Goal: Task Accomplishment & Management: Manage account settings

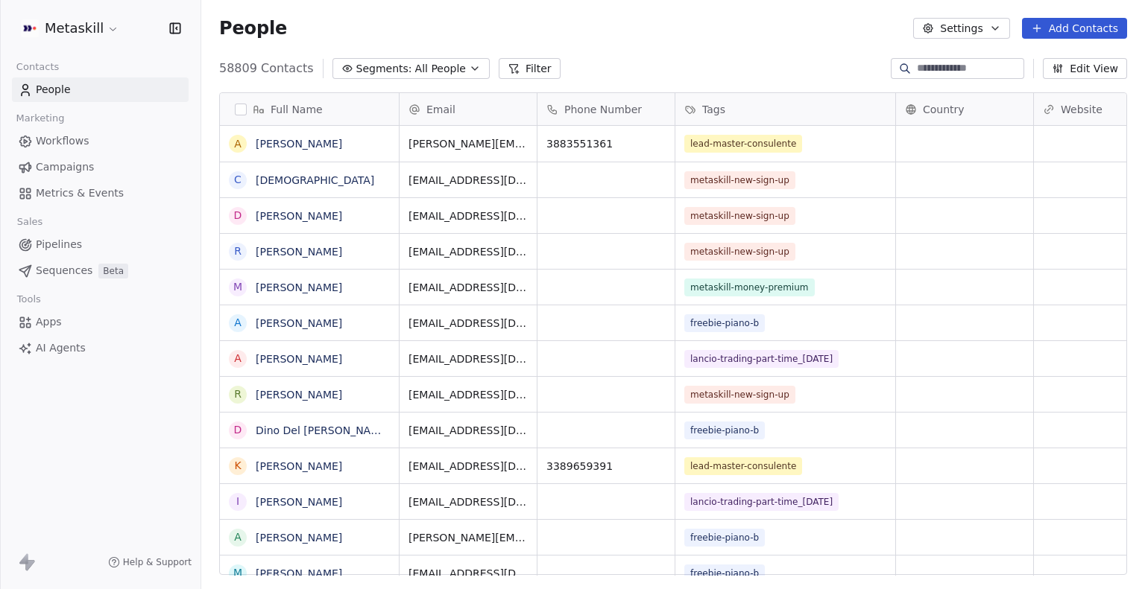
scroll to position [507, 931]
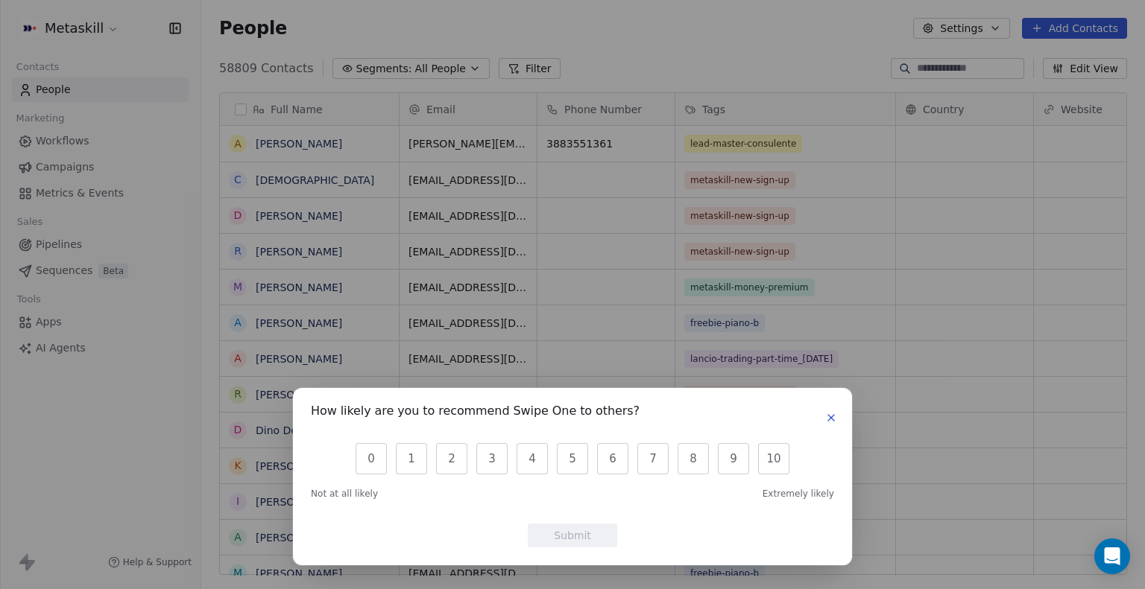
click at [831, 426] on button "button" at bounding box center [831, 418] width 18 height 18
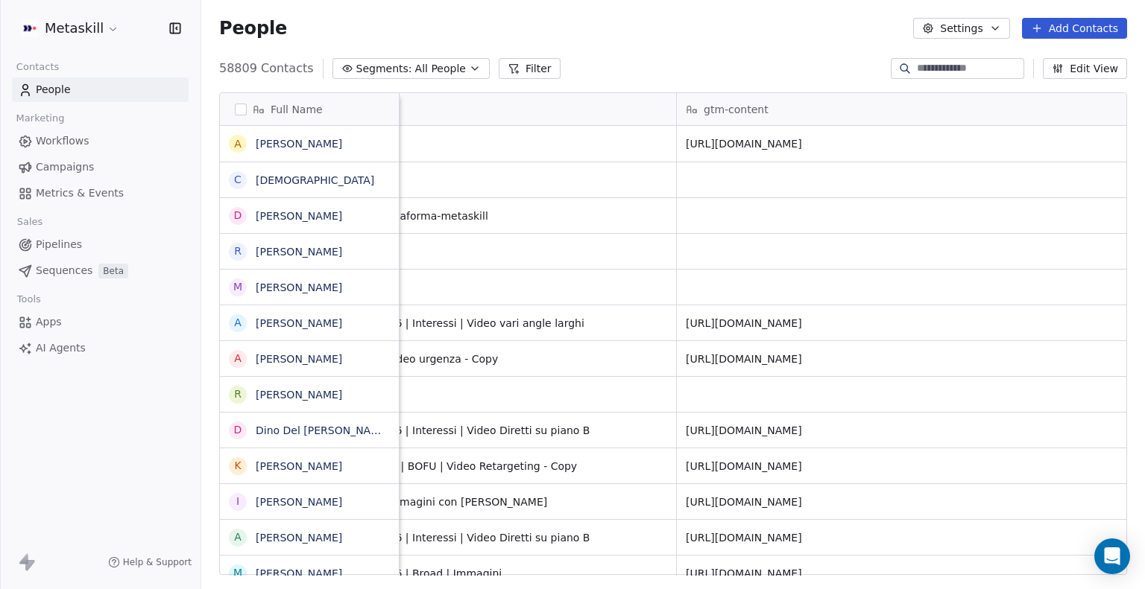
scroll to position [2, 2599]
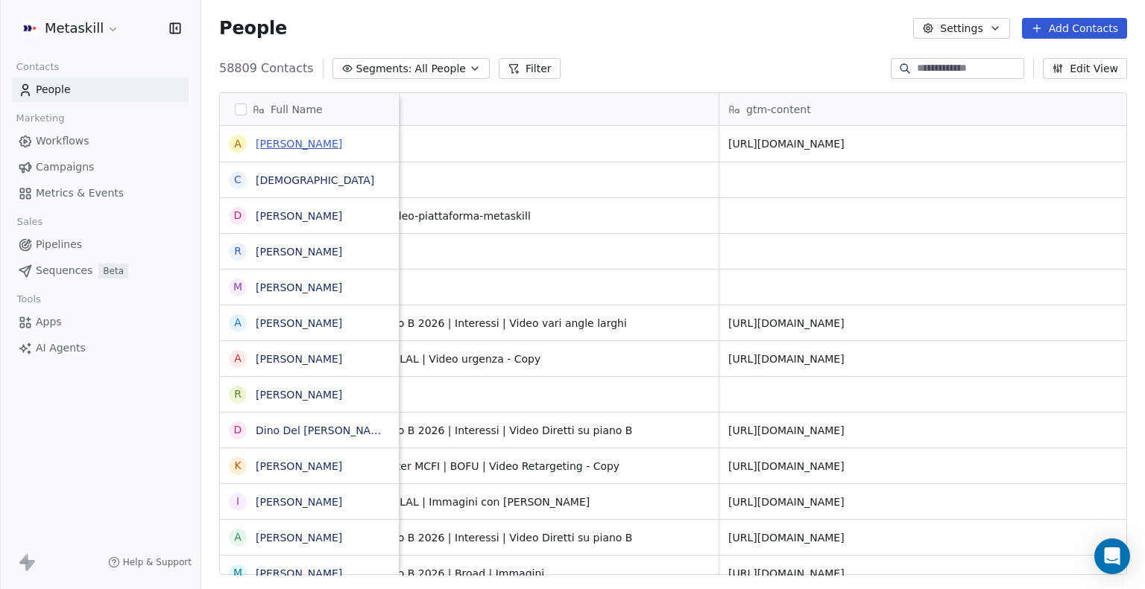
click at [312, 143] on link "[PERSON_NAME]" at bounding box center [299, 144] width 86 height 12
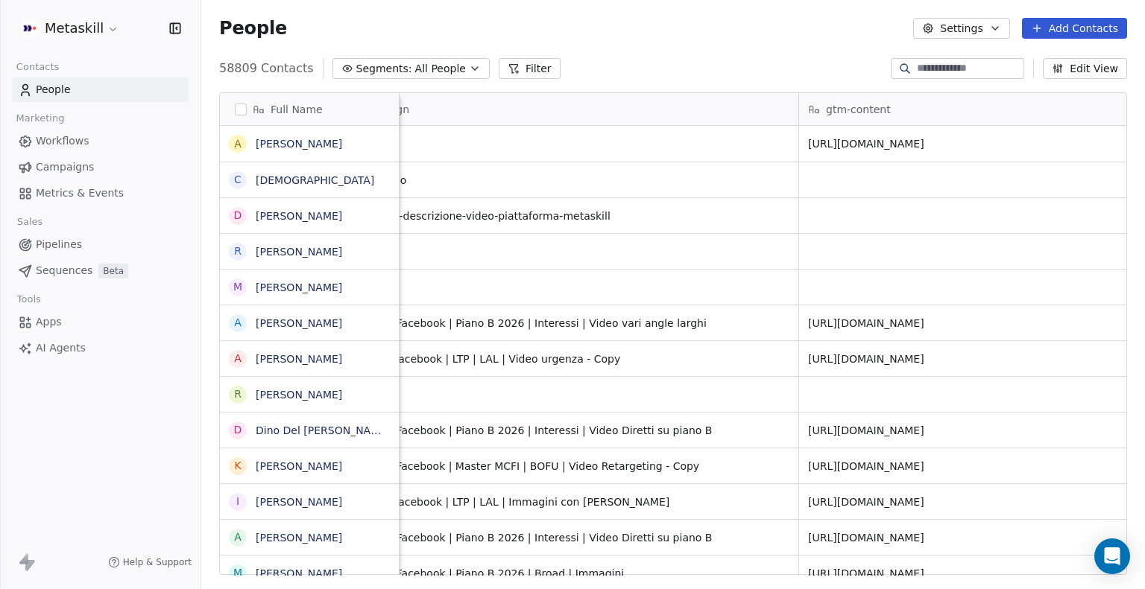
scroll to position [2, 2915]
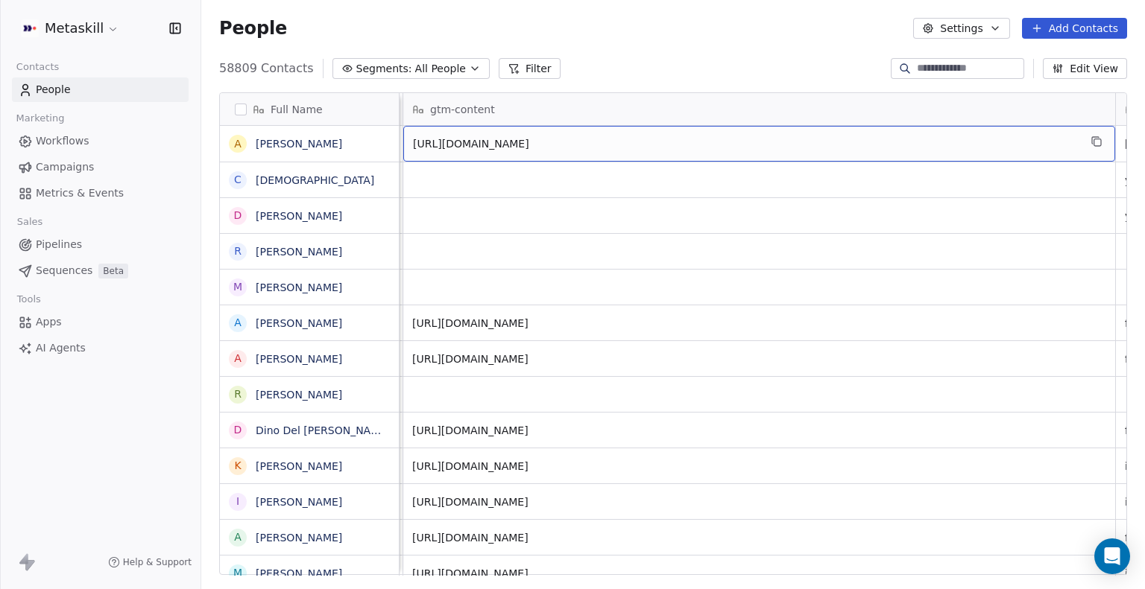
click at [900, 137] on span "[URL][DOMAIN_NAME]" at bounding box center [745, 143] width 665 height 15
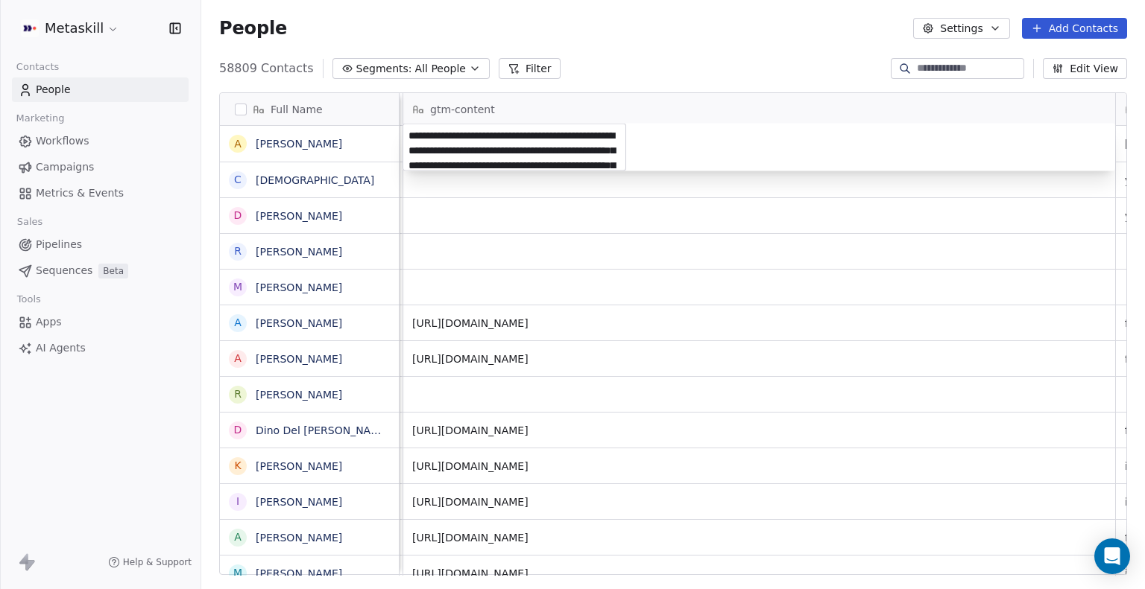
scroll to position [66, 0]
click at [969, 268] on html "Metaskill Contacts People Marketing Workflows Campaigns Metrics & Events Sales …" at bounding box center [572, 294] width 1145 height 589
click at [859, 217] on html "Metaskill Contacts People Marketing Workflows Campaigns Metrics & Events Sales …" at bounding box center [572, 294] width 1145 height 589
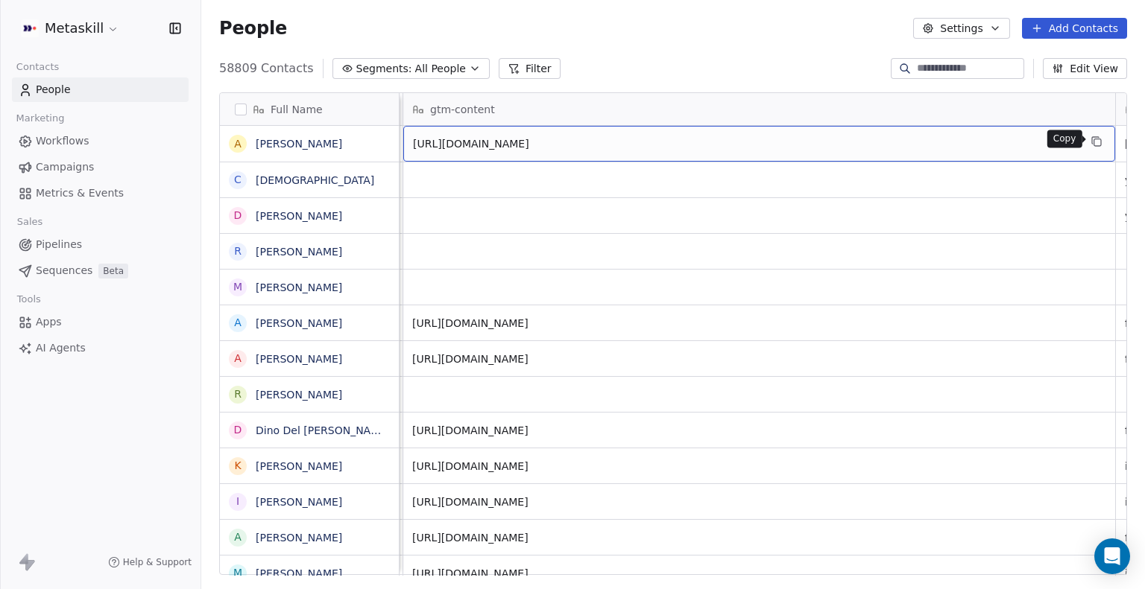
click at [1100, 140] on icon "grid" at bounding box center [1097, 142] width 7 height 7
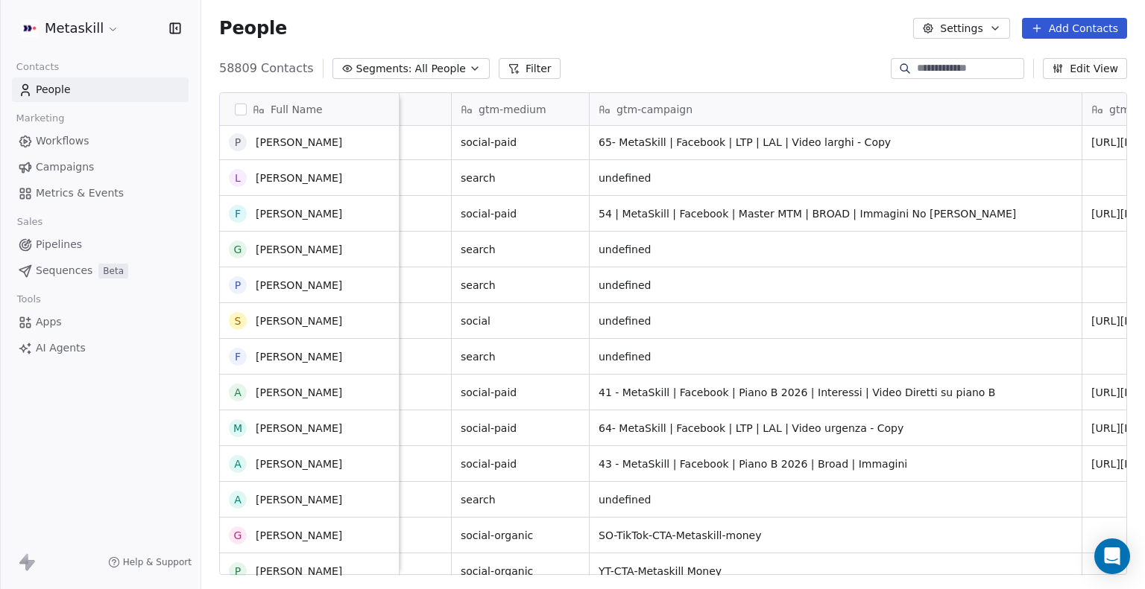
scroll to position [790, 0]
click at [495, 321] on span "social" at bounding box center [507, 320] width 91 height 15
click at [484, 321] on span "social" at bounding box center [507, 320] width 91 height 15
click at [311, 317] on link "[PERSON_NAME]" at bounding box center [299, 320] width 86 height 12
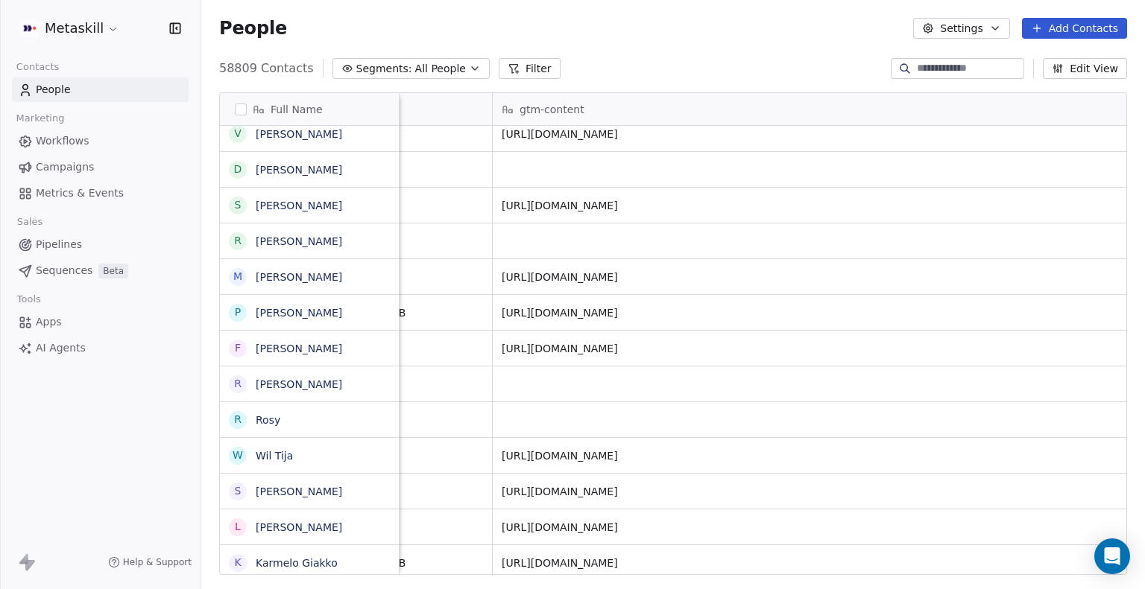
click at [504, 65] on button "Filter" at bounding box center [529, 68] width 62 height 21
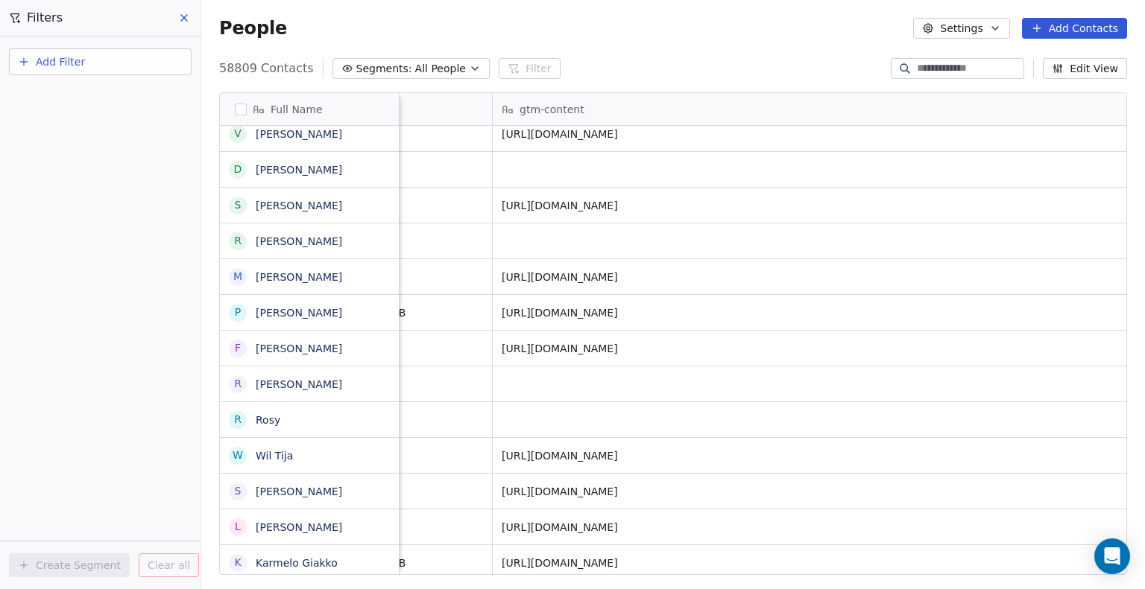
click at [112, 71] on button "Add Filter" at bounding box center [100, 61] width 183 height 27
click at [77, 101] on span "Contact properties" at bounding box center [73, 97] width 97 height 16
type input "***"
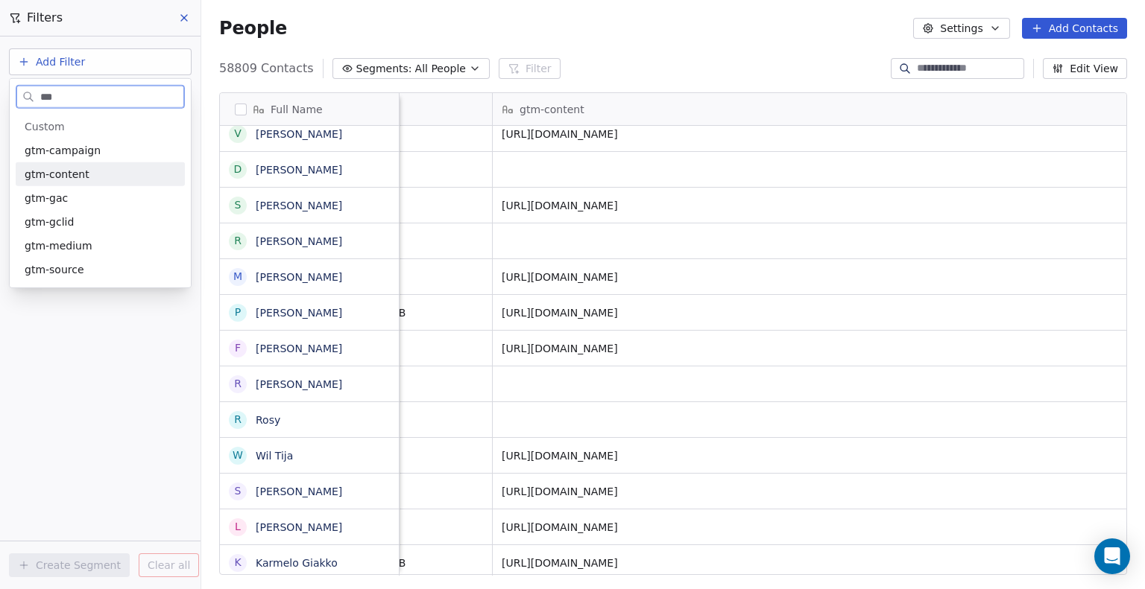
click at [82, 172] on span "gtm-content" at bounding box center [57, 174] width 65 height 15
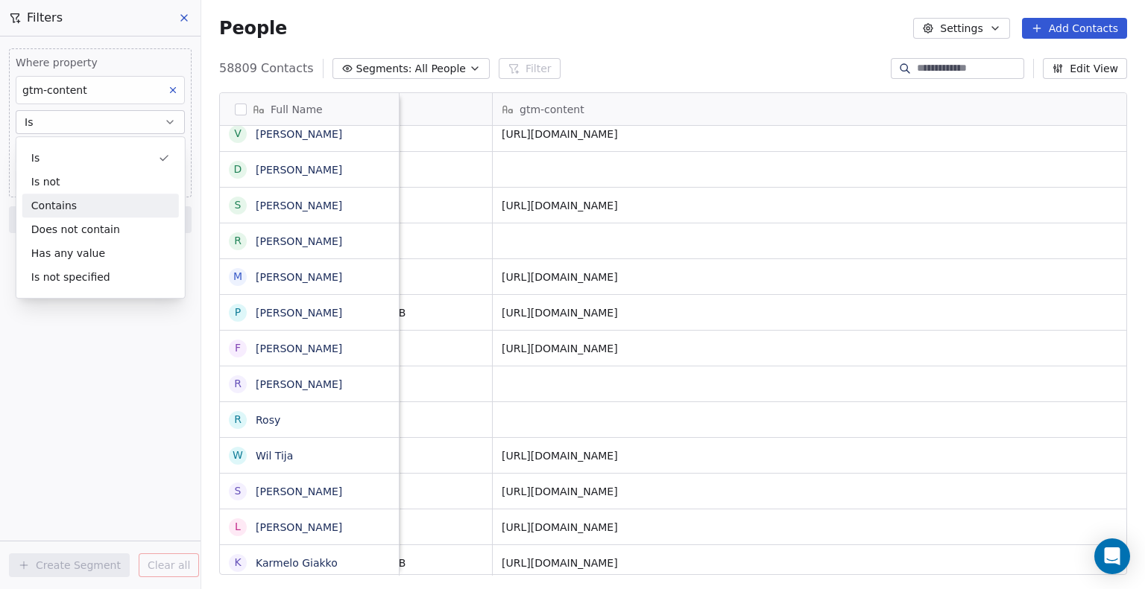
click at [75, 207] on div "Contains" at bounding box center [100, 206] width 156 height 24
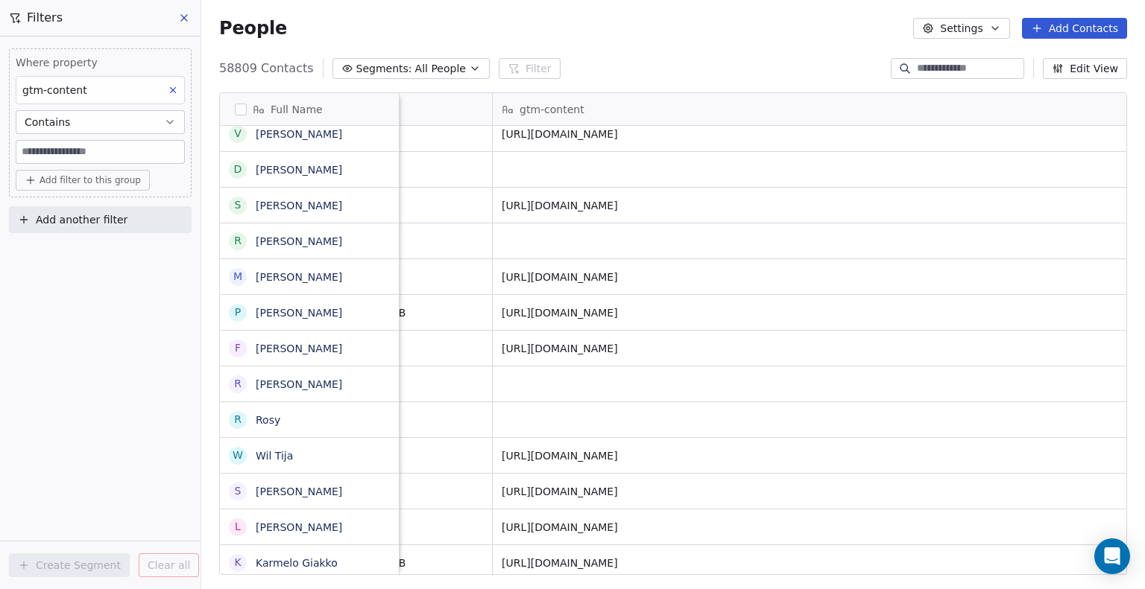
click at [77, 145] on input at bounding box center [100, 152] width 168 height 22
type input "******"
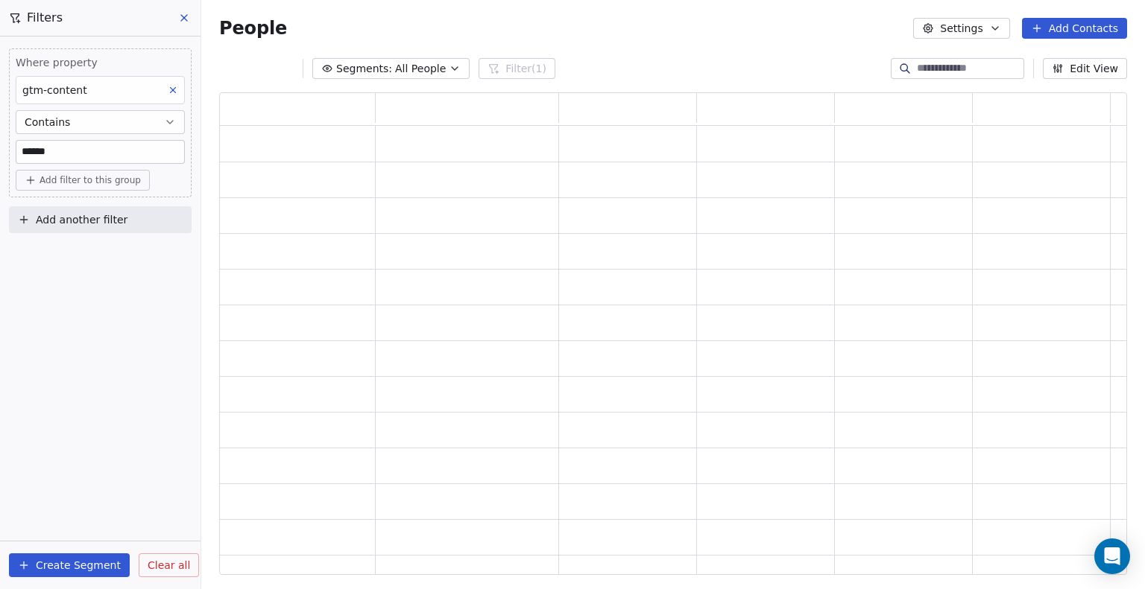
scroll to position [0, 0]
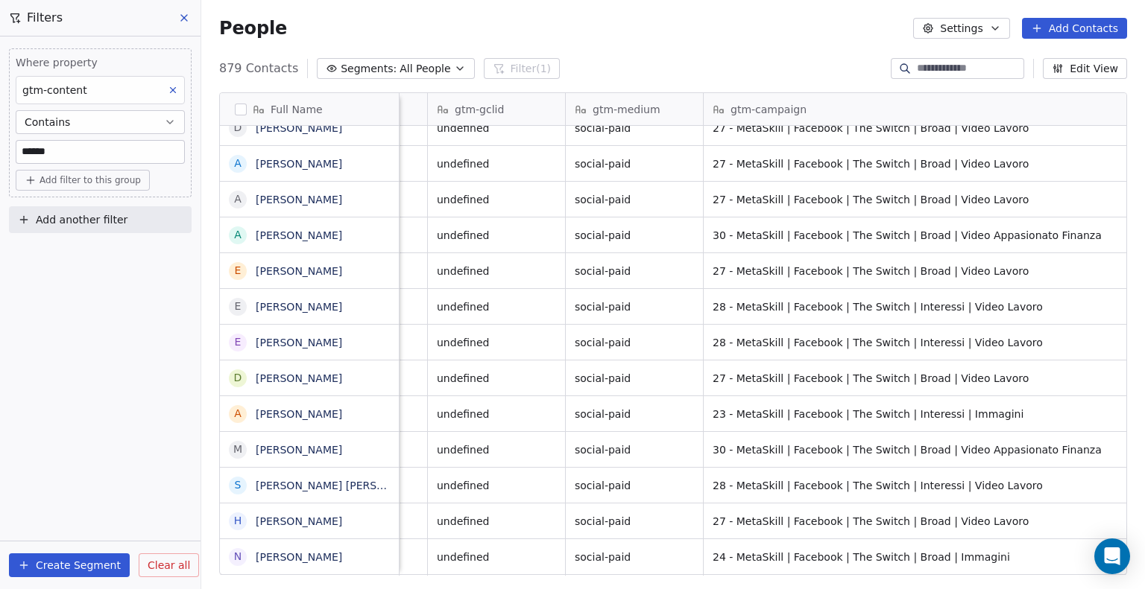
click at [626, 121] on div "gtm-medium" at bounding box center [634, 109] width 137 height 32
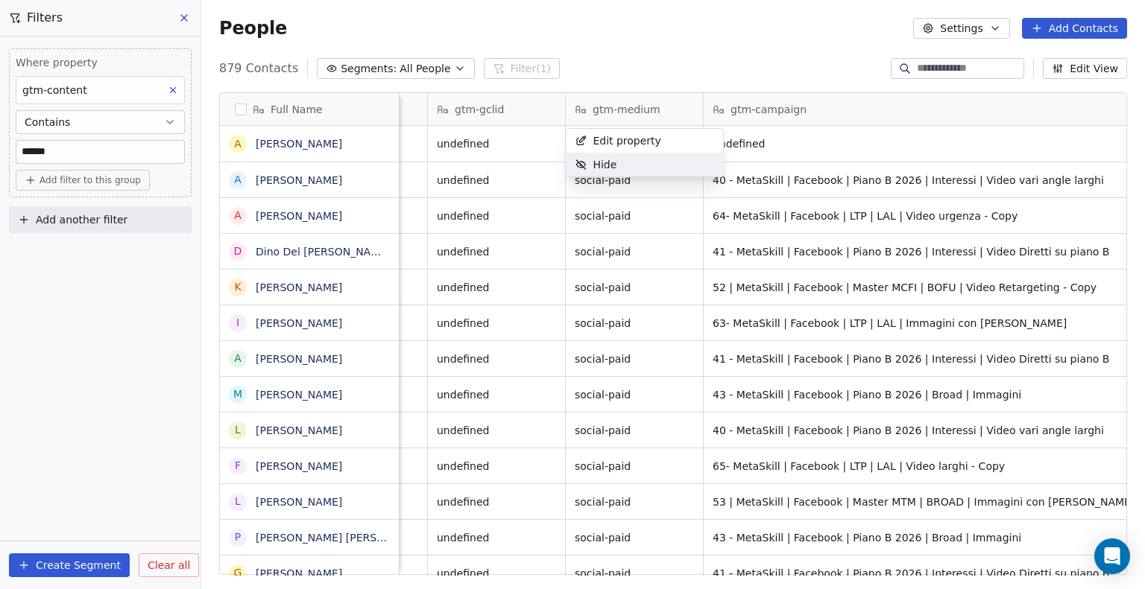
click at [623, 274] on html "Metaskill Contacts People Marketing Workflows Campaigns Metrics & Events Sales …" at bounding box center [572, 294] width 1145 height 589
click at [82, 221] on span "Add another filter" at bounding box center [82, 220] width 92 height 16
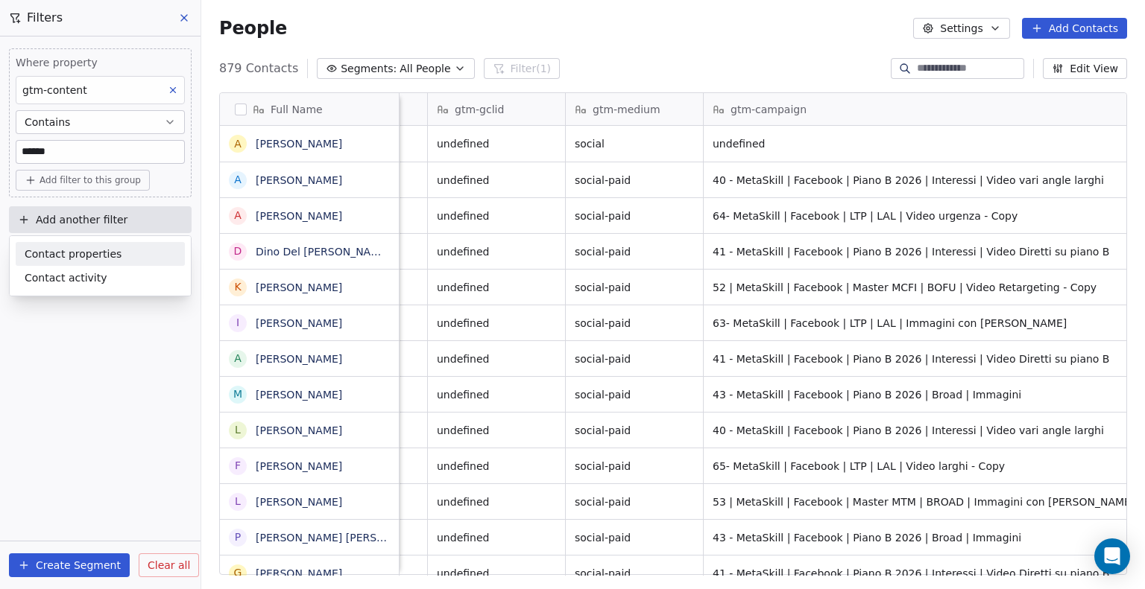
click at [77, 252] on span "Contact properties" at bounding box center [73, 255] width 97 height 16
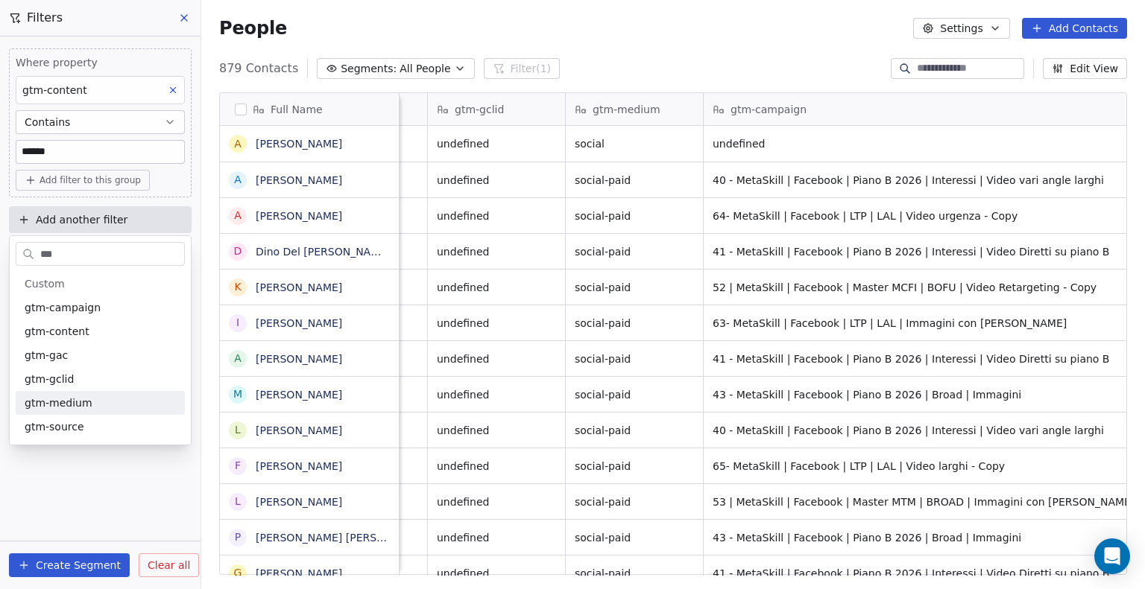
type input "***"
click at [86, 411] on div "gtm-medium" at bounding box center [100, 403] width 169 height 24
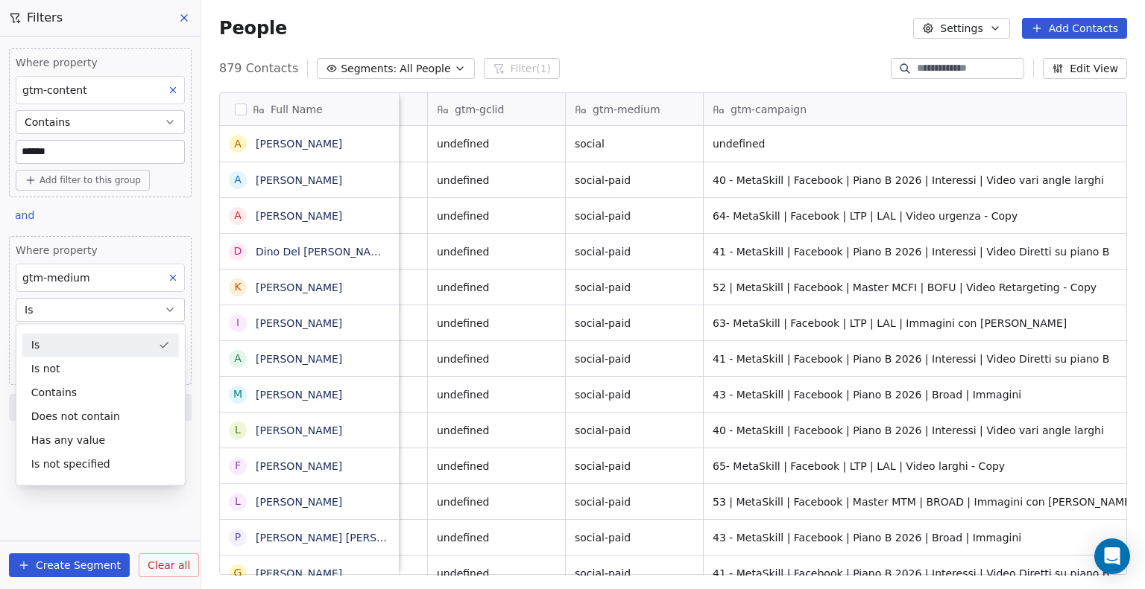
click at [72, 317] on button "Is" at bounding box center [100, 310] width 169 height 24
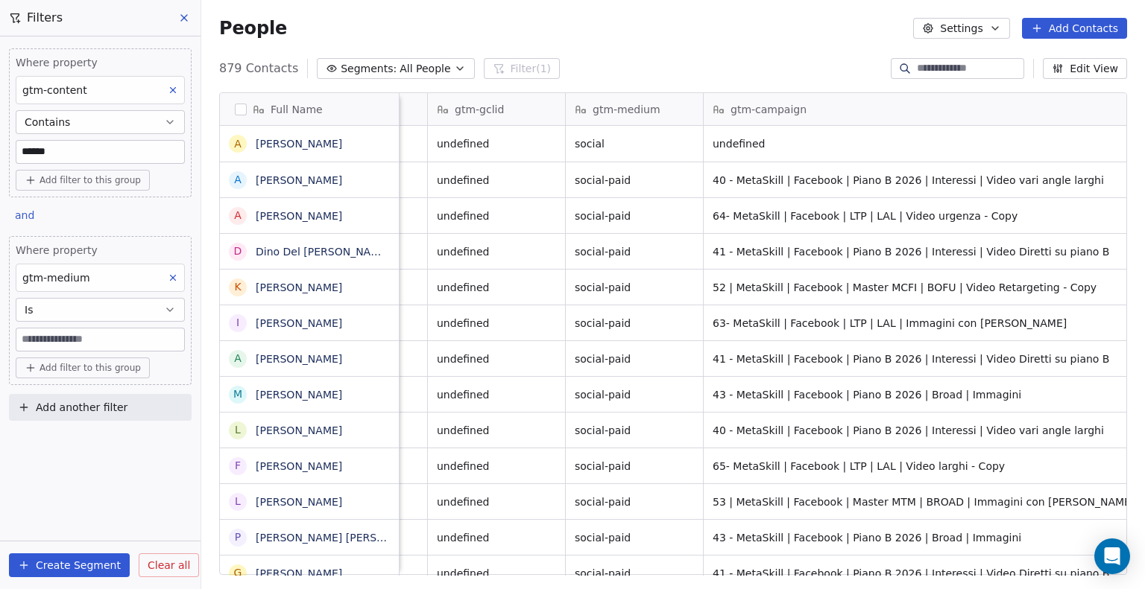
click at [72, 317] on button "Is" at bounding box center [100, 310] width 169 height 24
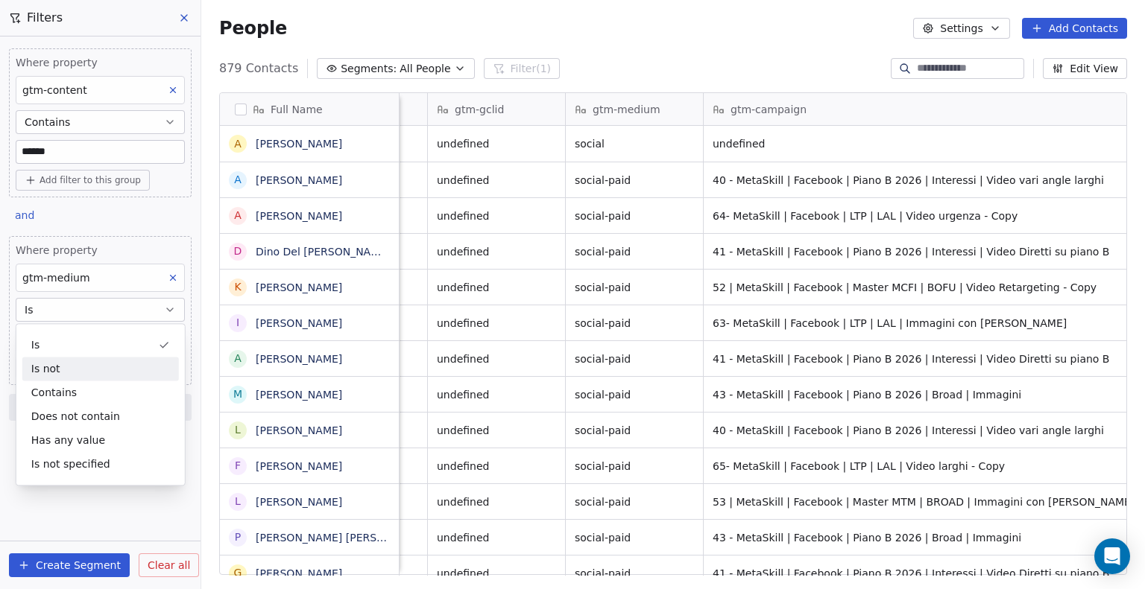
click at [76, 369] on div "Is not" at bounding box center [100, 369] width 156 height 24
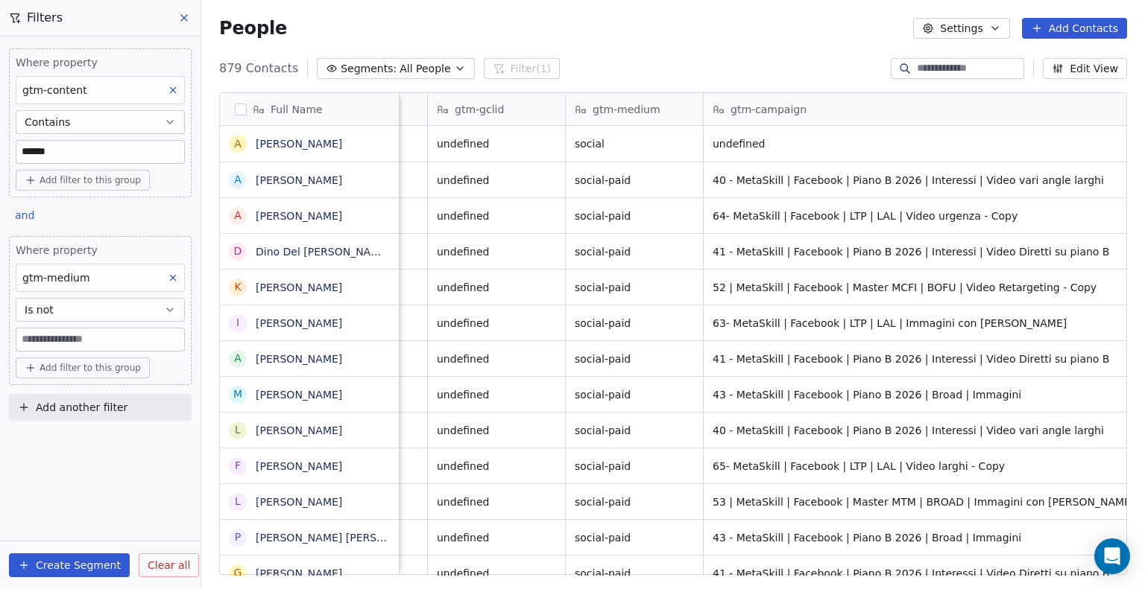
click at [68, 338] on input at bounding box center [100, 340] width 168 height 22
type input "**********"
click at [86, 565] on button "Create Segment" at bounding box center [69, 566] width 121 height 24
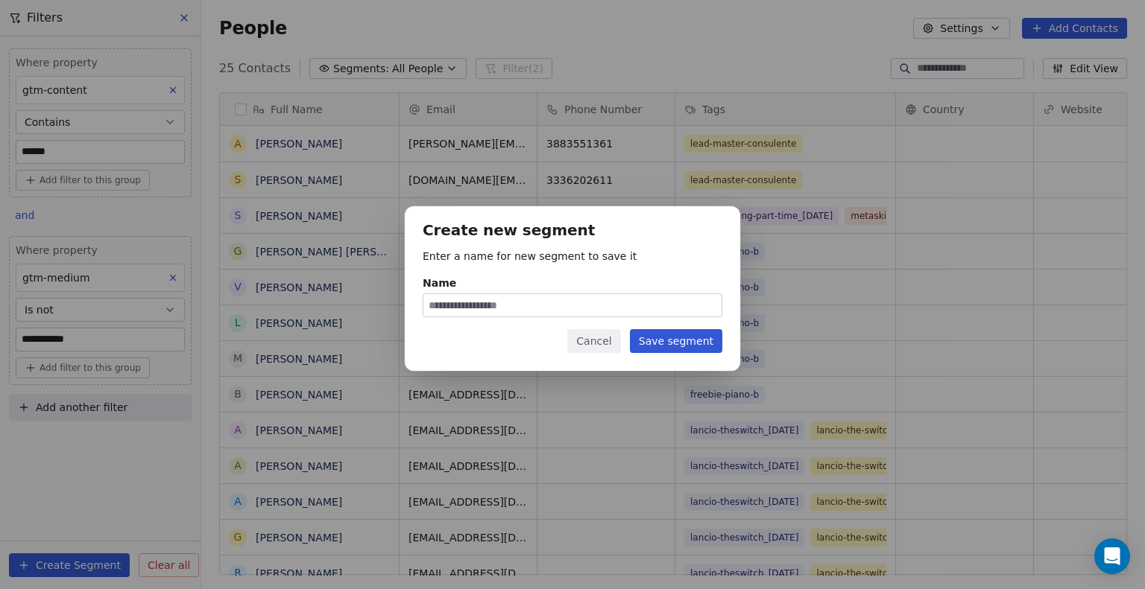
click at [614, 349] on button "Cancel" at bounding box center [593, 341] width 53 height 24
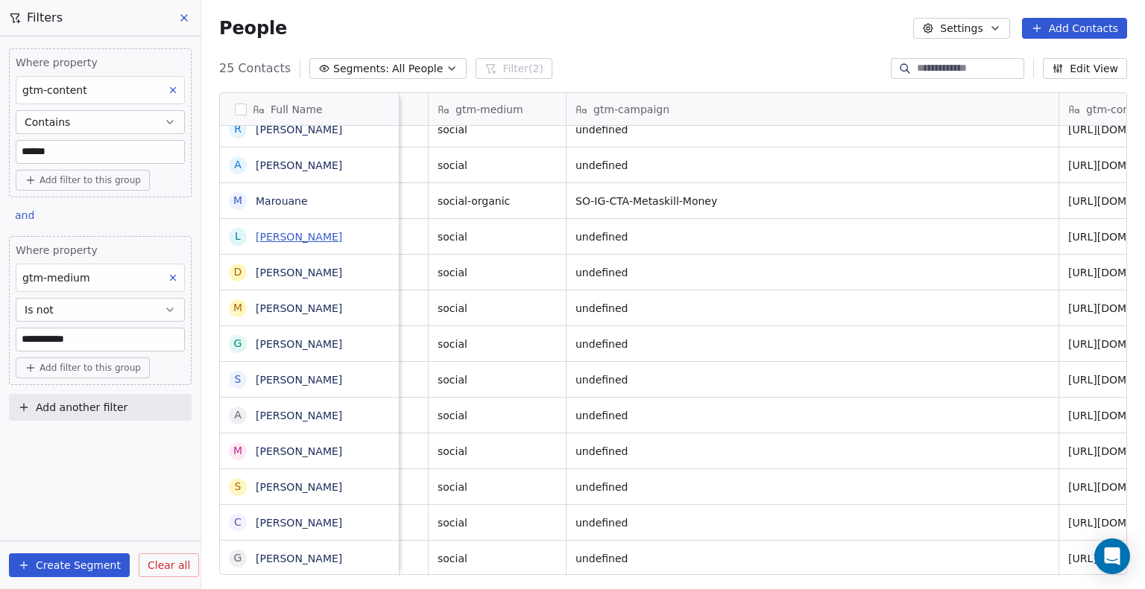
click at [291, 237] on link "[PERSON_NAME]" at bounding box center [299, 237] width 86 height 12
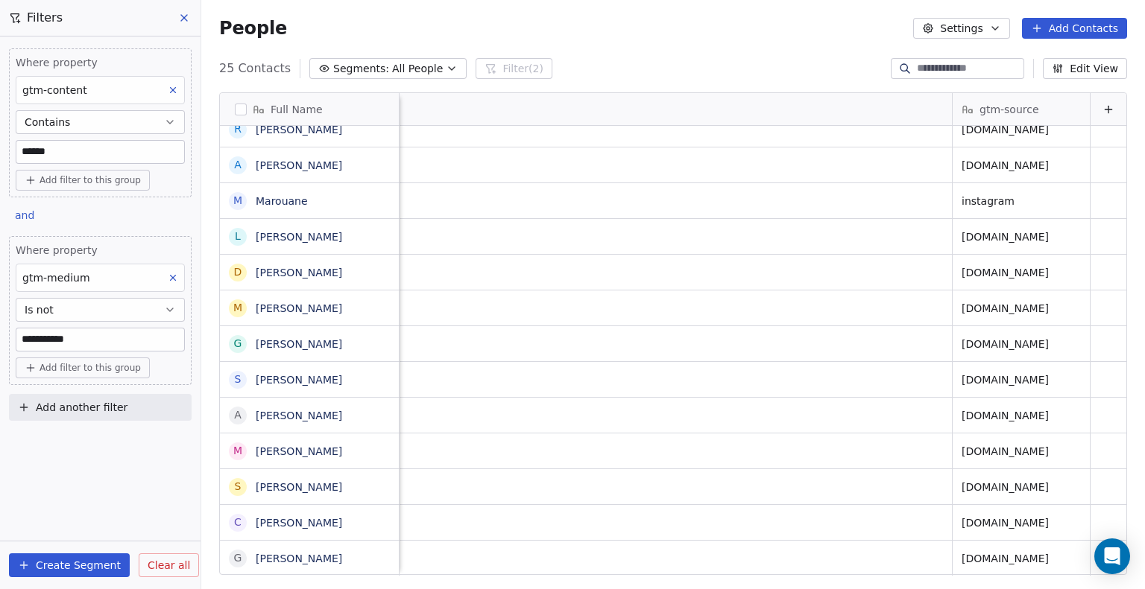
scroll to position [11, 3086]
click at [66, 561] on button "Create Segment" at bounding box center [69, 566] width 121 height 24
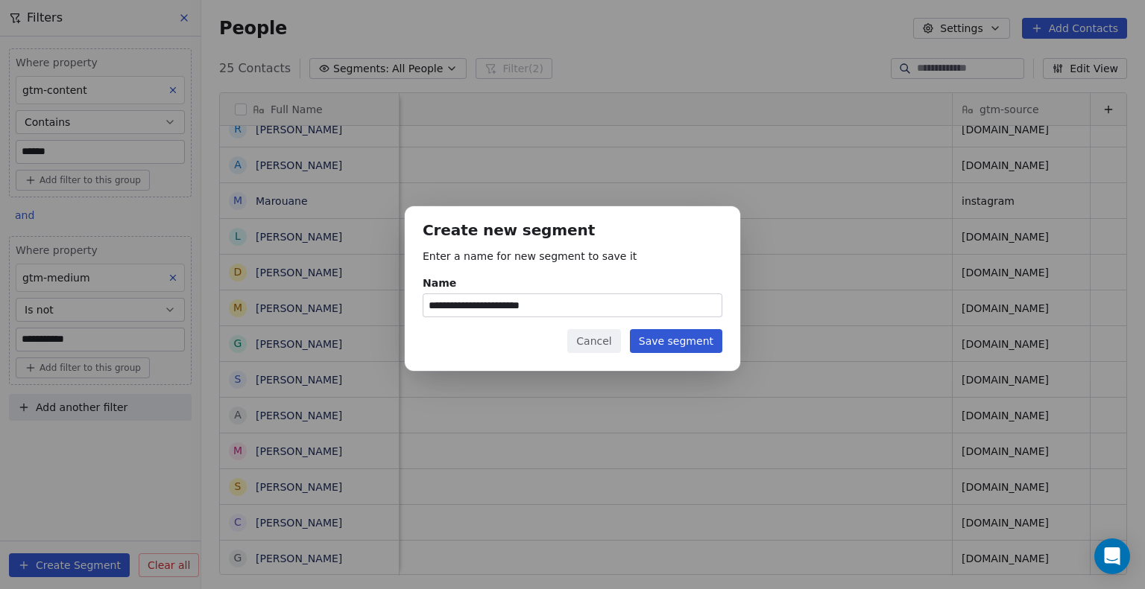
type input "**********"
click at [683, 345] on button "Save segment" at bounding box center [676, 341] width 92 height 24
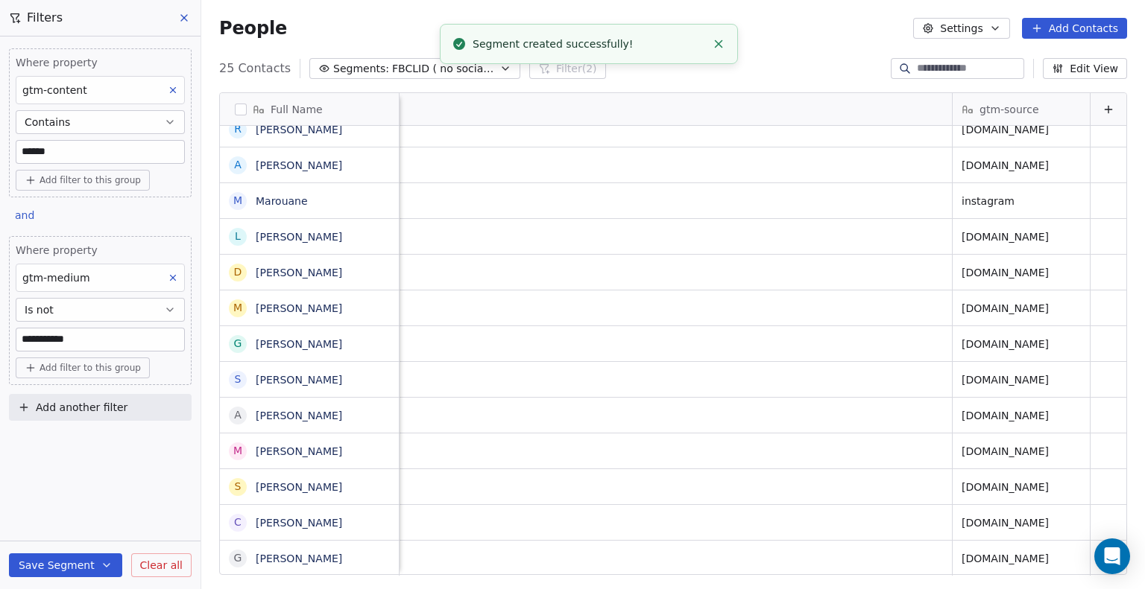
scroll to position [0, 0]
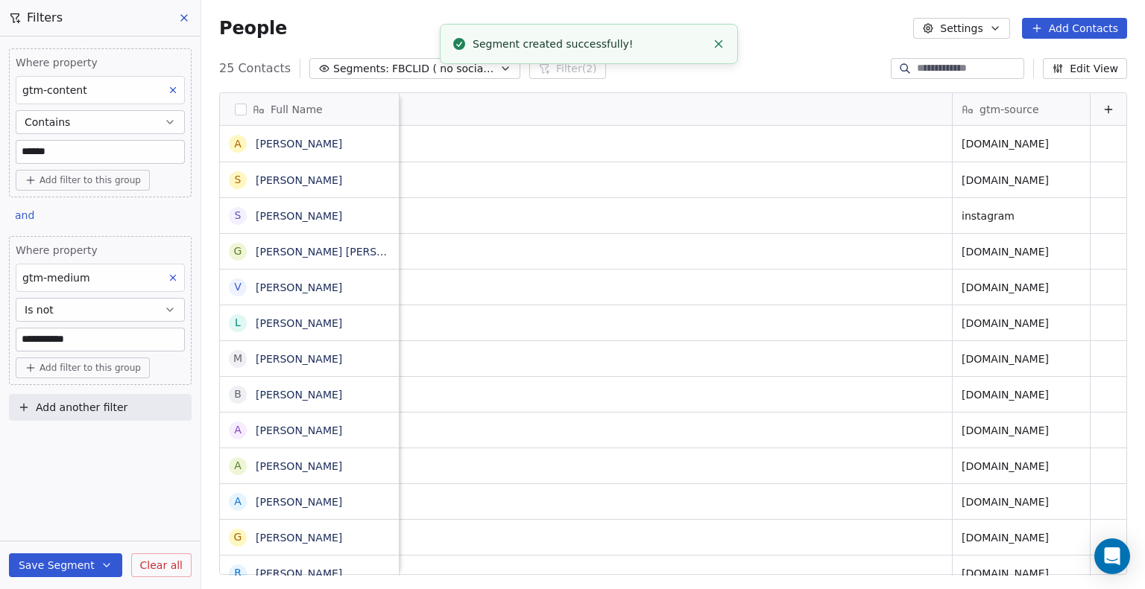
click at [403, 86] on div "Full Name A [PERSON_NAME] S [PERSON_NAME] S [PERSON_NAME] [PERSON_NAME] [PERSON…" at bounding box center [672, 339] width 943 height 519
click at [395, 71] on span "FBCLID ( no social-paid)" at bounding box center [444, 69] width 104 height 16
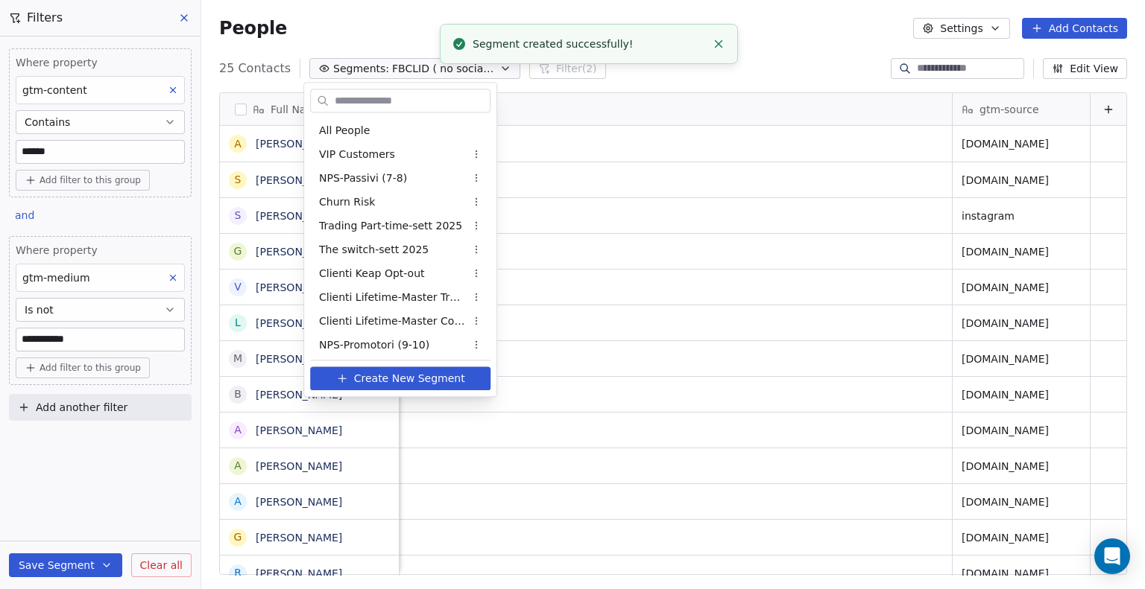
scroll to position [170, 0]
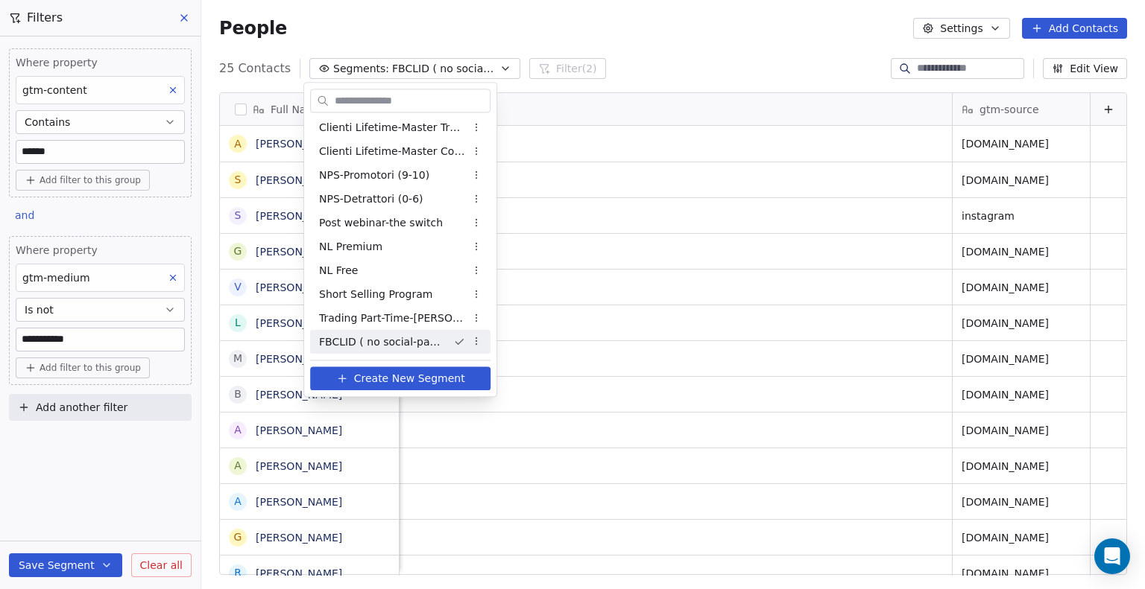
click at [101, 490] on html "**********" at bounding box center [572, 294] width 1145 height 589
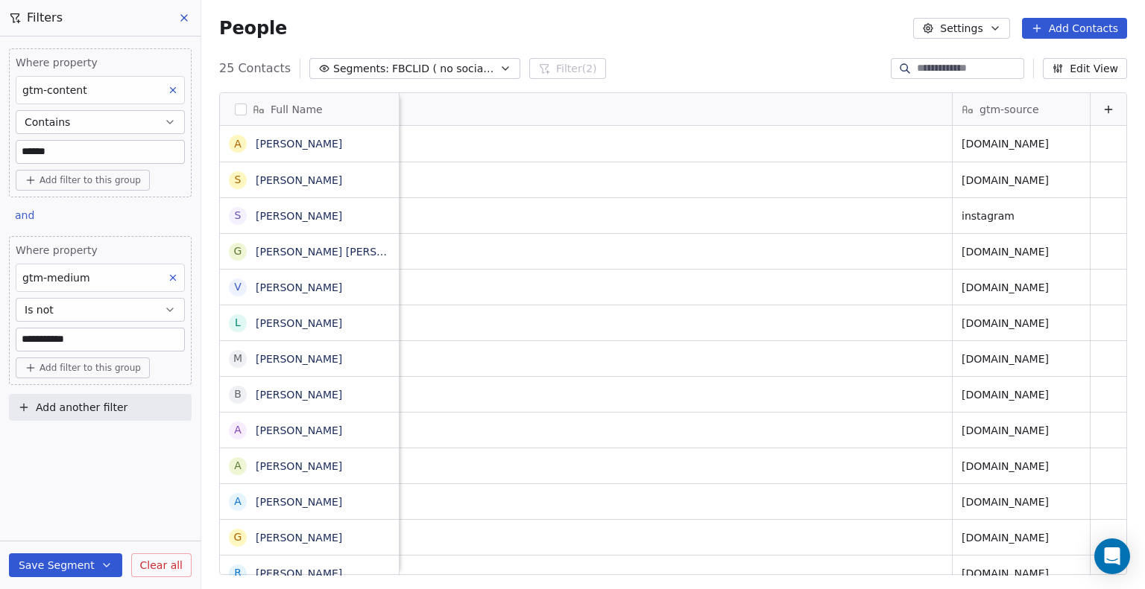
click at [185, 19] on icon at bounding box center [184, 18] width 12 height 12
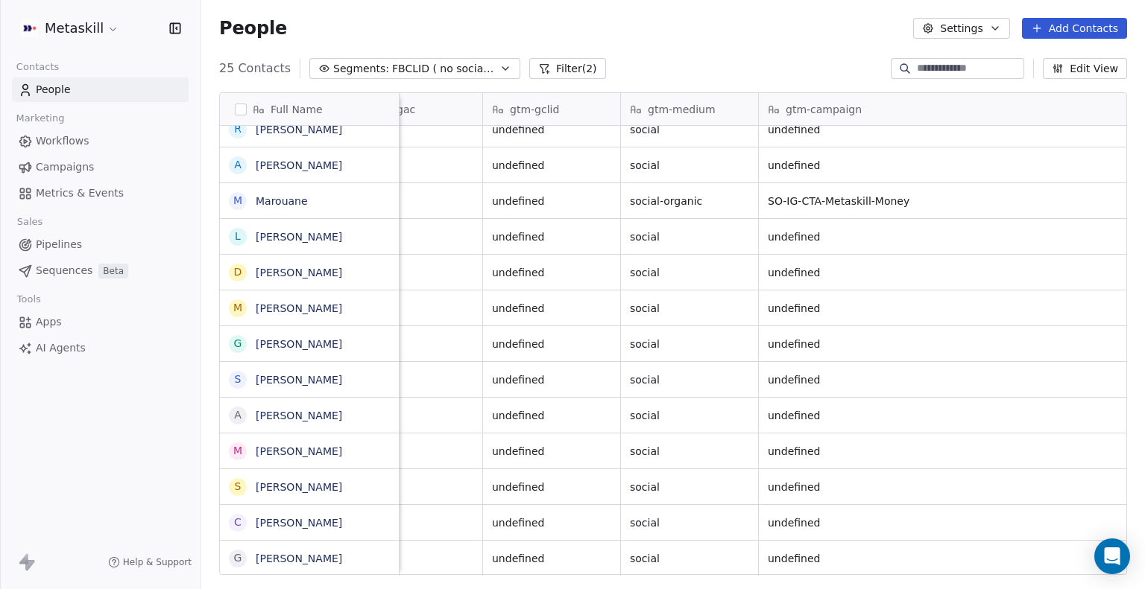
scroll to position [425, 0]
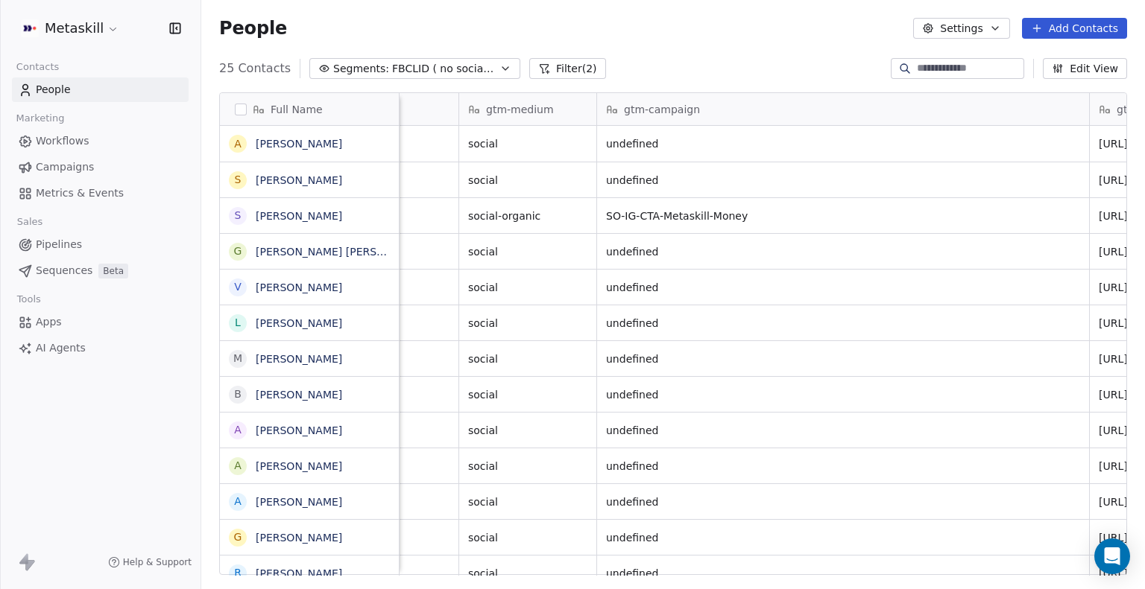
click at [425, 69] on span "FBCLID ( no social-paid)" at bounding box center [444, 69] width 104 height 16
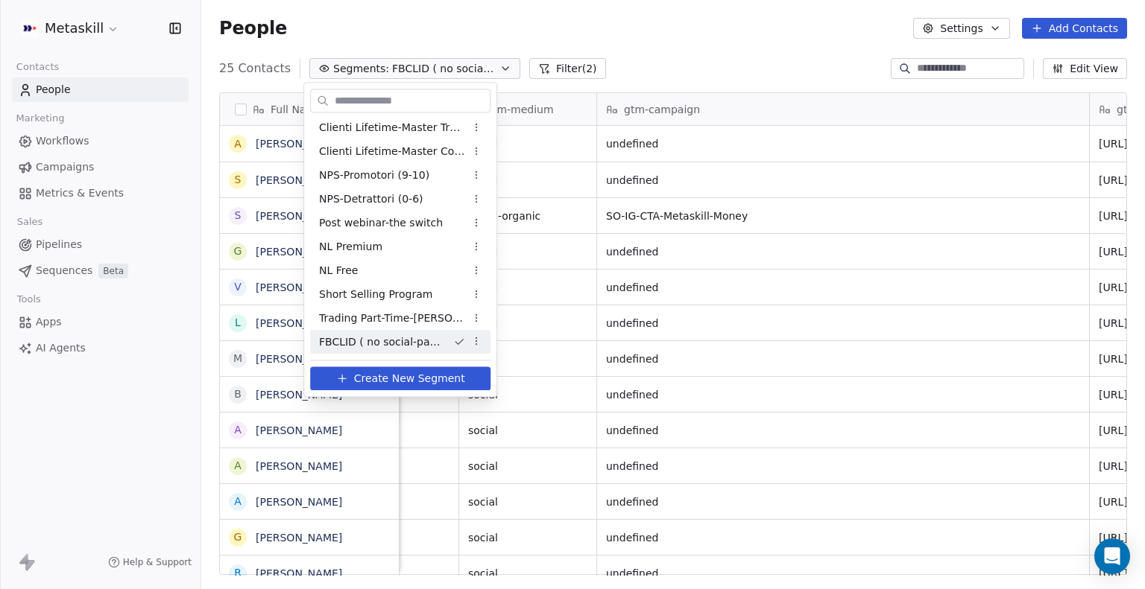
drag, startPoint x: 313, startPoint y: 342, endPoint x: 446, endPoint y: 345, distance: 132.7
click at [446, 345] on div "FBCLID ( no social-paid)" at bounding box center [400, 342] width 180 height 24
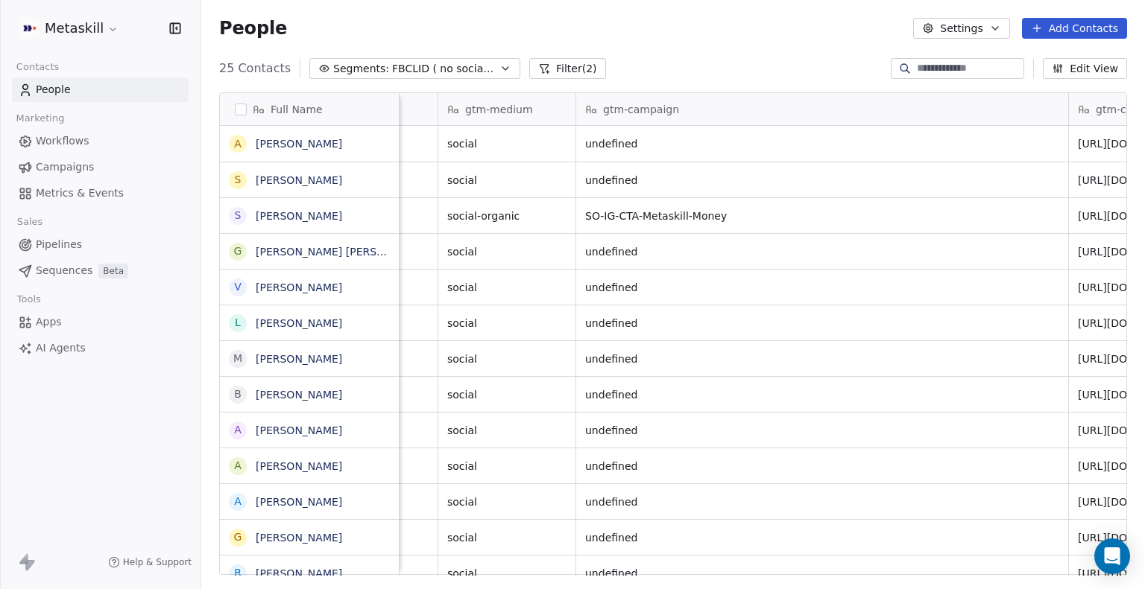
scroll to position [0, 2250]
click at [393, 62] on span "FBCLID ( no social-paid)" at bounding box center [444, 69] width 104 height 16
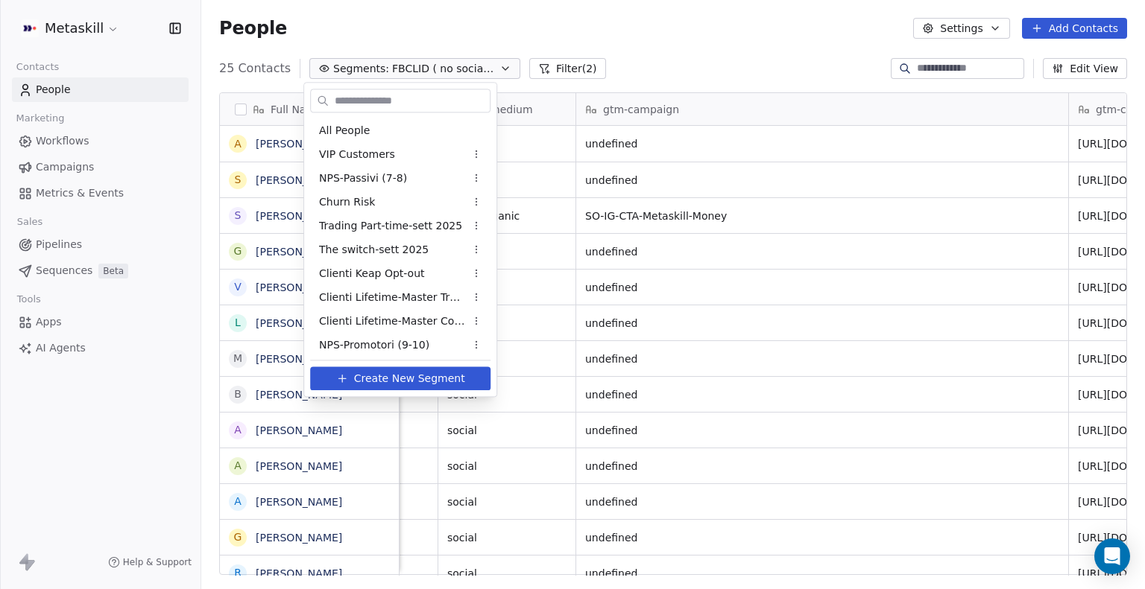
scroll to position [170, 0]
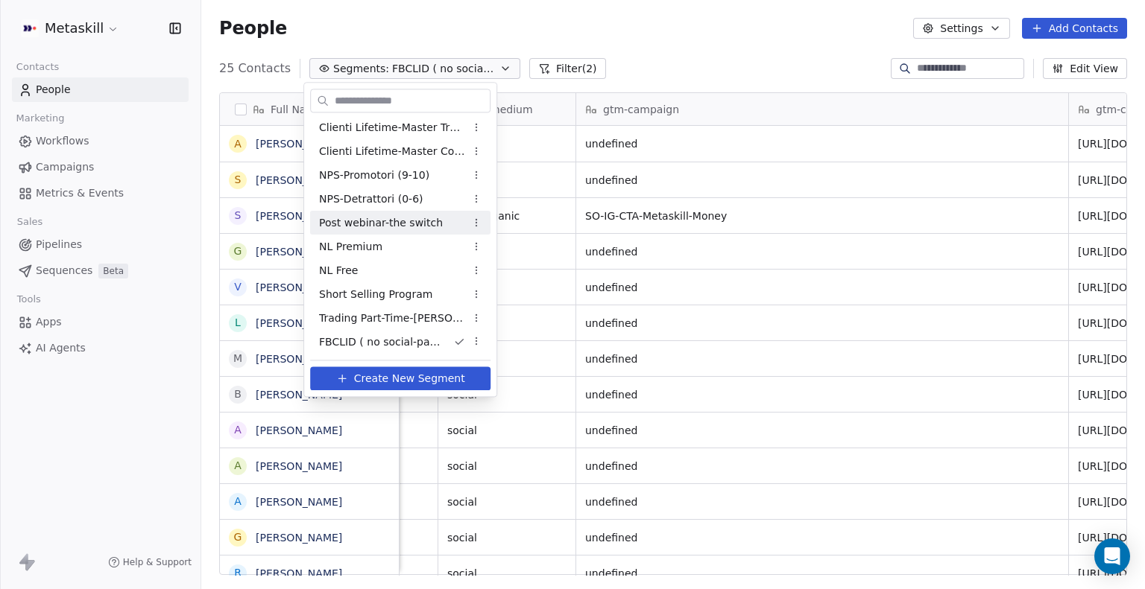
click at [642, 277] on html "Metaskill Contacts People Marketing Workflows Campaigns Metrics & Events Sales …" at bounding box center [572, 294] width 1145 height 589
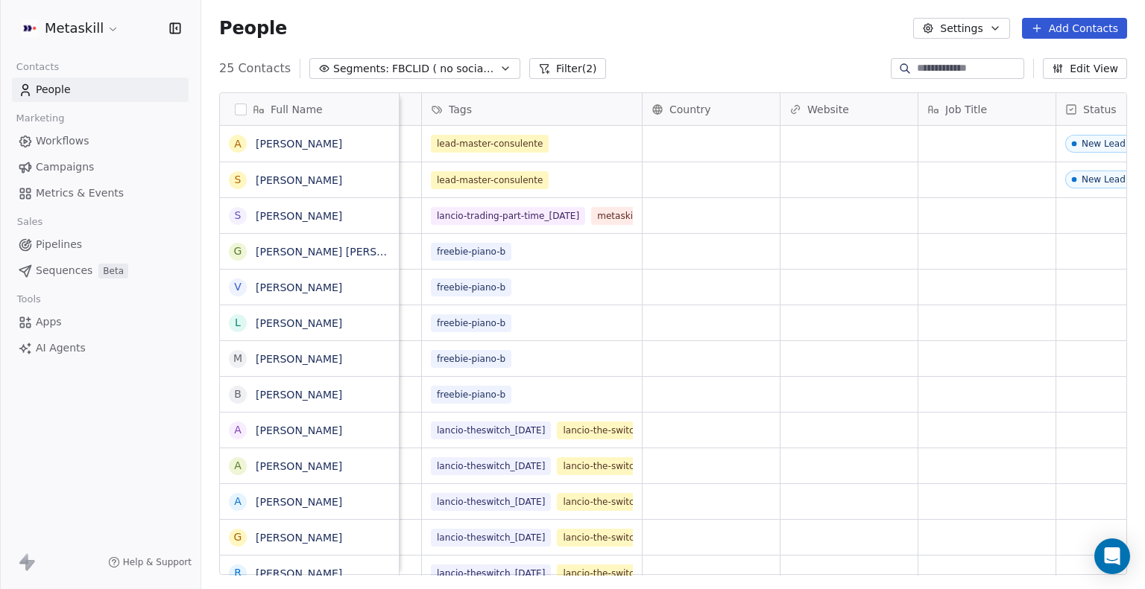
scroll to position [0, 253]
click at [380, 77] on button "Segments: FBCLID ( no social-paid)" at bounding box center [414, 68] width 211 height 21
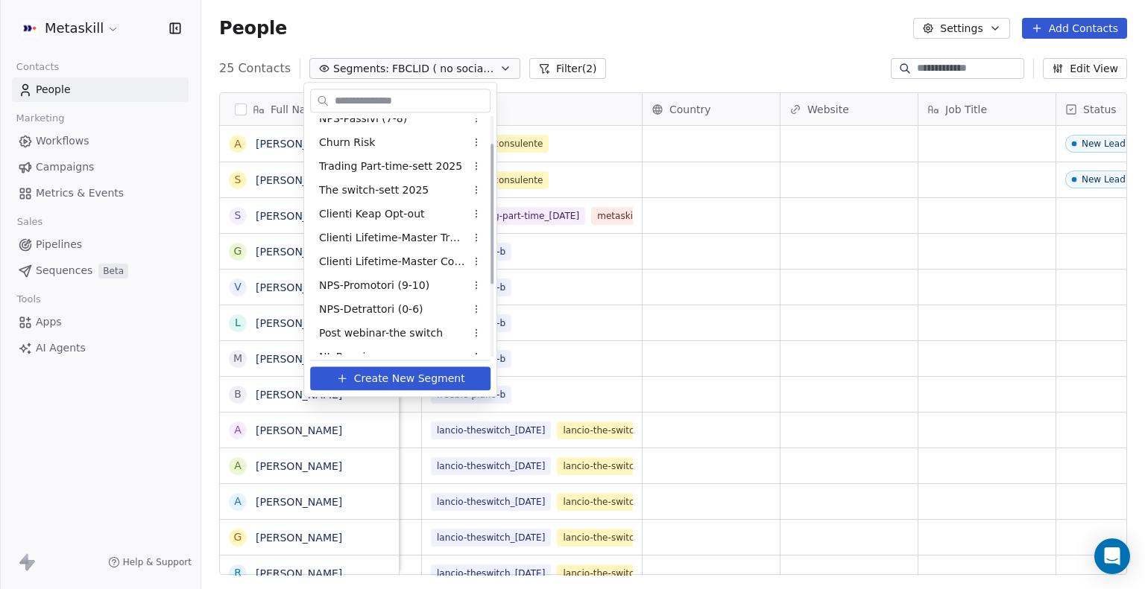
scroll to position [37, 0]
click at [367, 260] on span "Clienti Lifetime-Master Trader" at bounding box center [392, 261] width 146 height 16
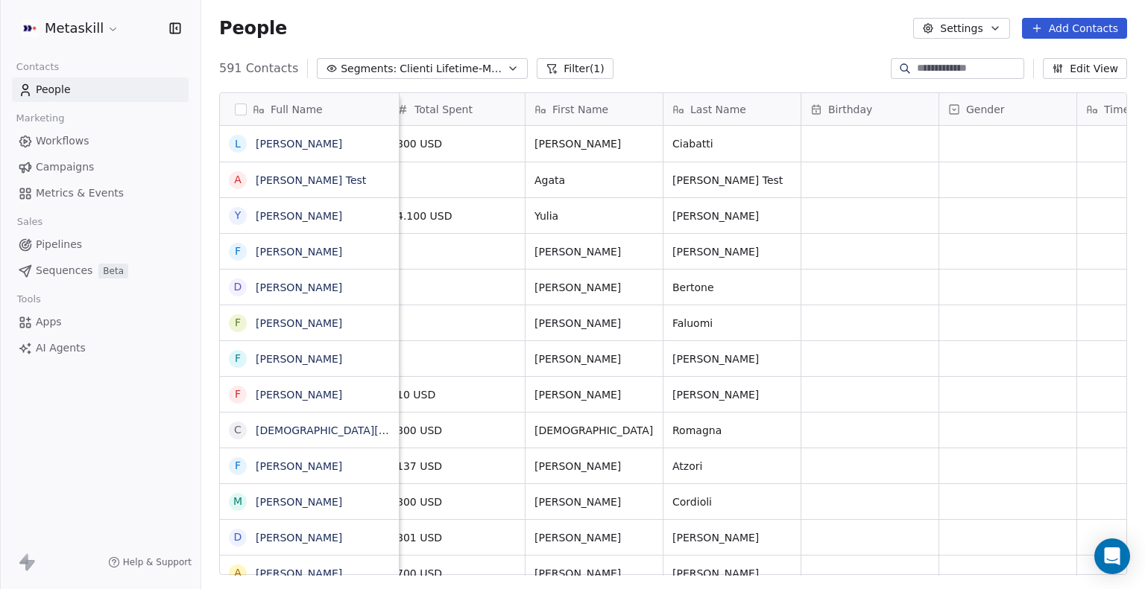
scroll to position [0, 3833]
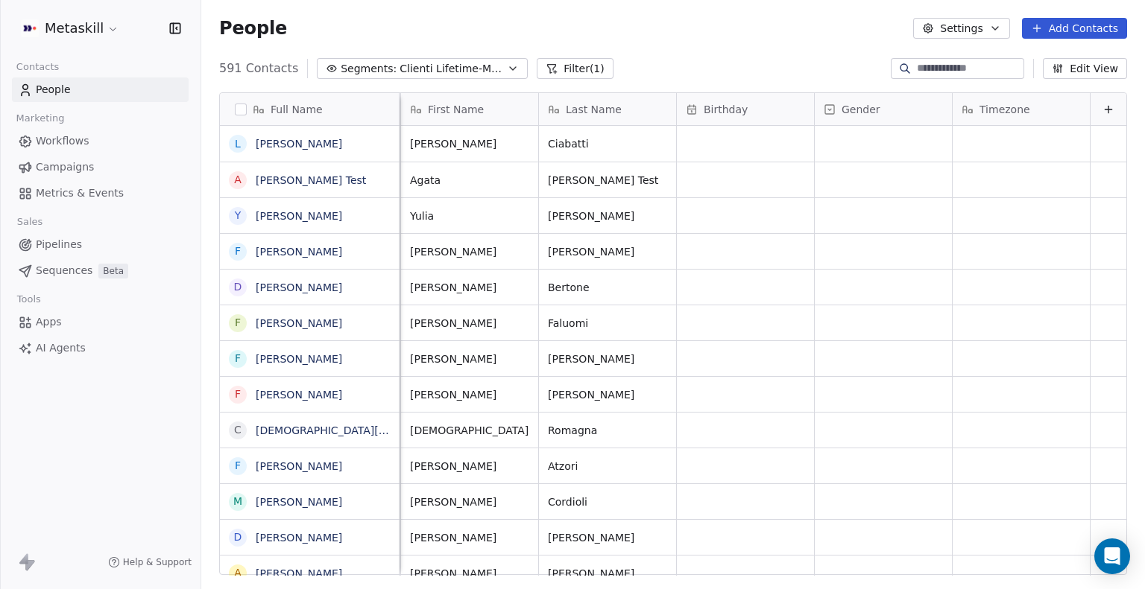
click at [238, 113] on button "button" at bounding box center [241, 110] width 12 height 12
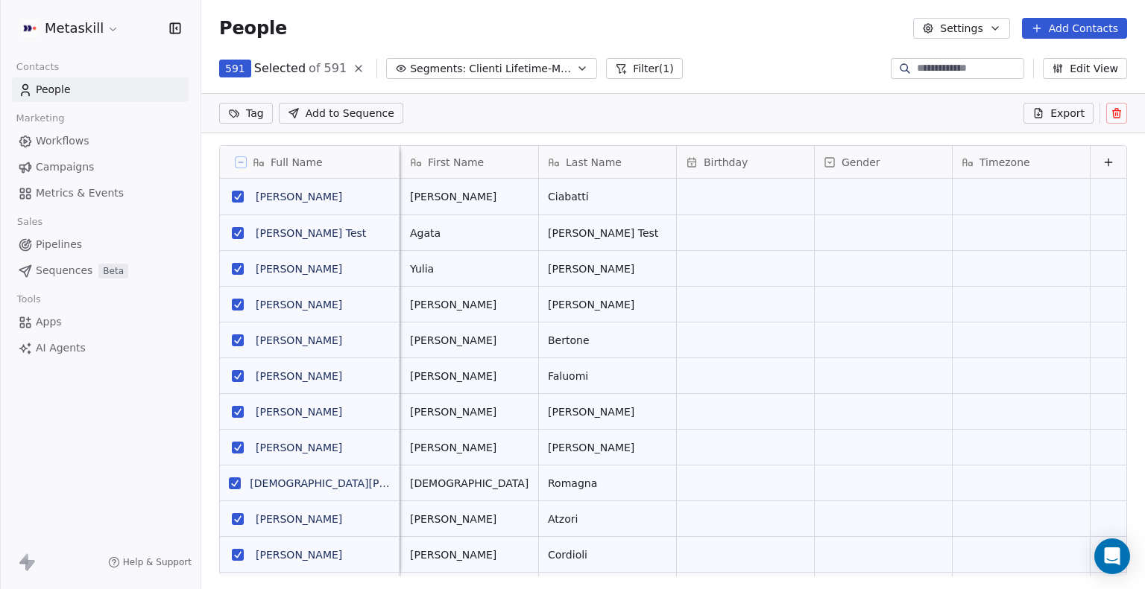
scroll to position [455, 931]
click at [1034, 110] on icon at bounding box center [1038, 113] width 12 height 12
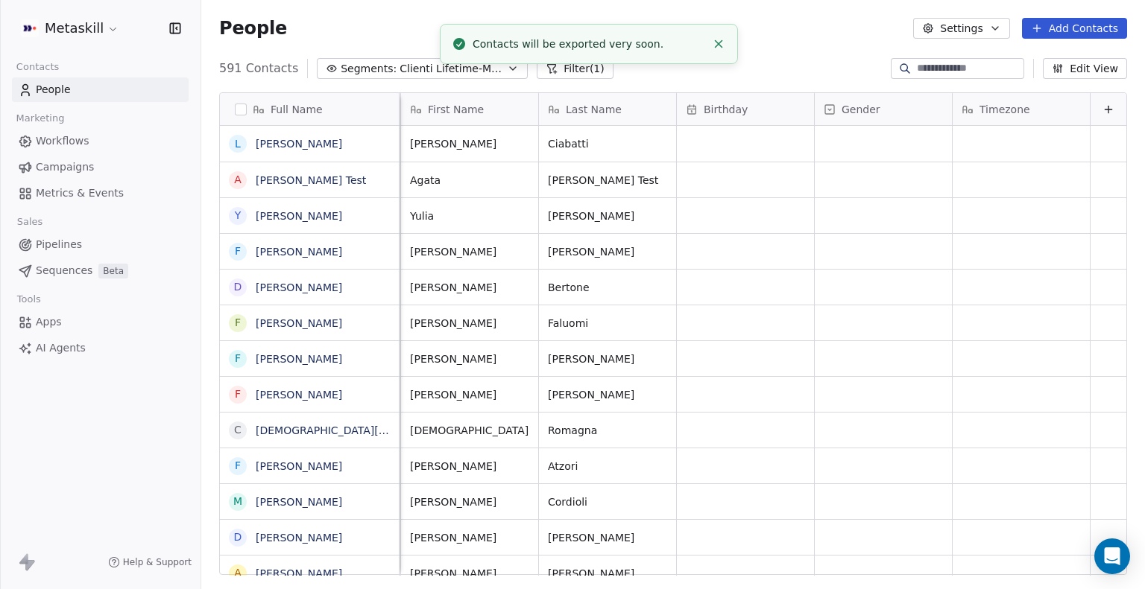
scroll to position [507, 931]
click at [424, 76] on span "Clienti Lifetime-Master Trader" at bounding box center [451, 69] width 104 height 16
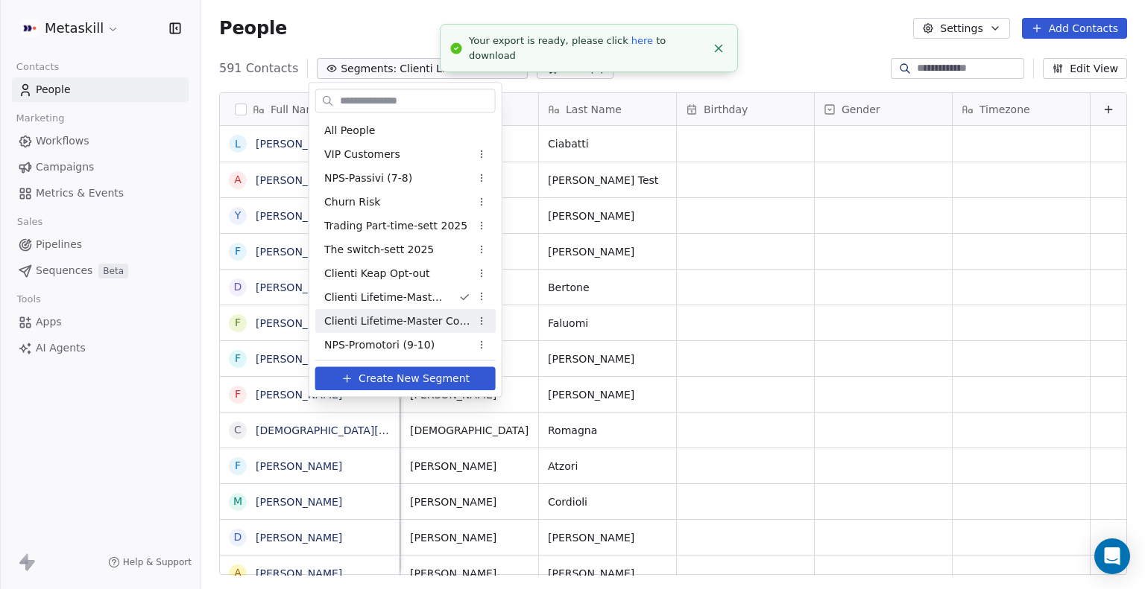
click at [419, 320] on span "Clienti Lifetime-Master Consulente" at bounding box center [397, 322] width 146 height 16
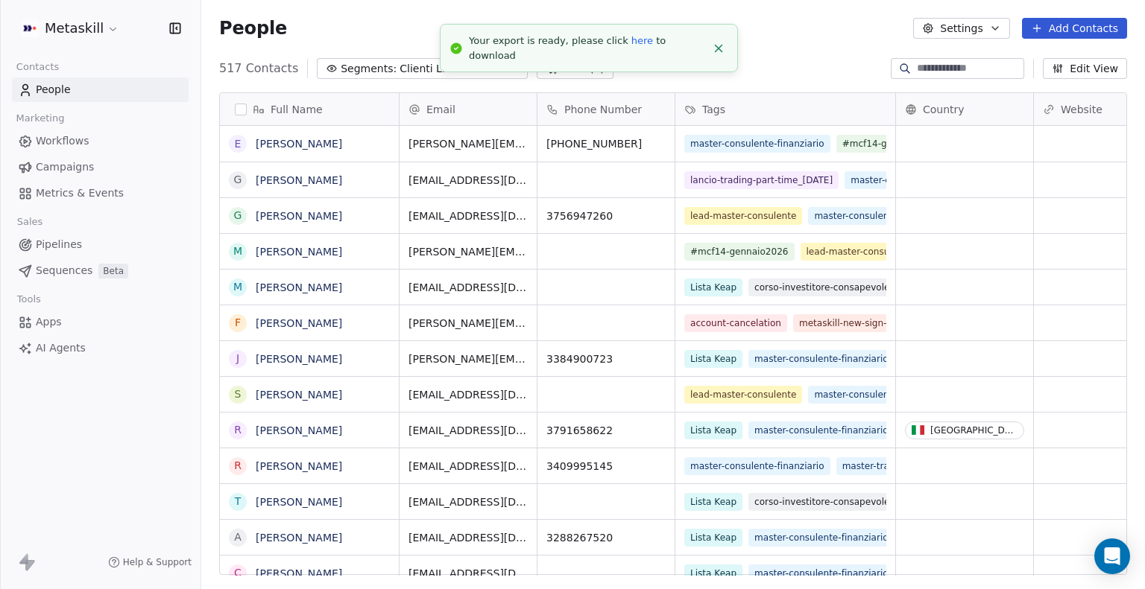
click at [238, 111] on button "button" at bounding box center [241, 110] width 12 height 12
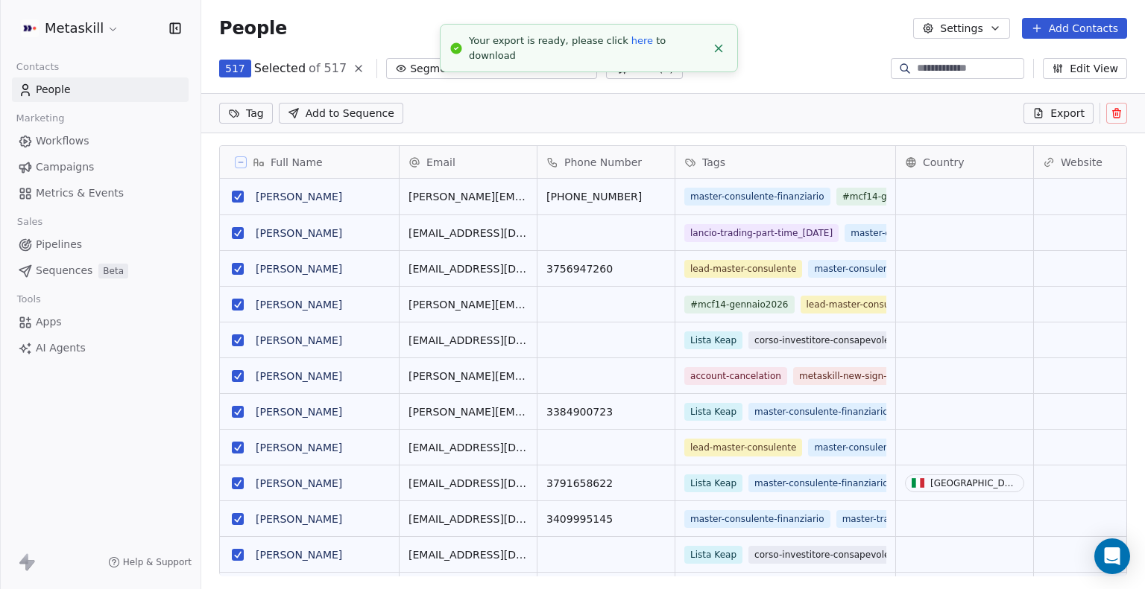
scroll to position [455, 931]
click at [1028, 110] on button "Export" at bounding box center [1058, 113] width 70 height 21
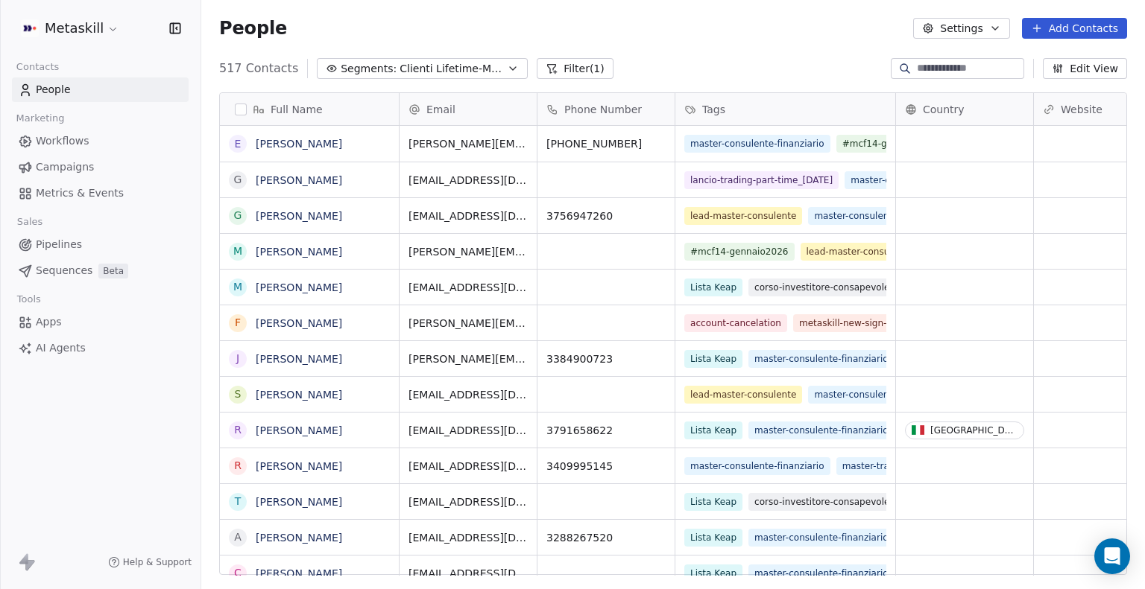
click at [965, 25] on button "Settings" at bounding box center [961, 28] width 96 height 21
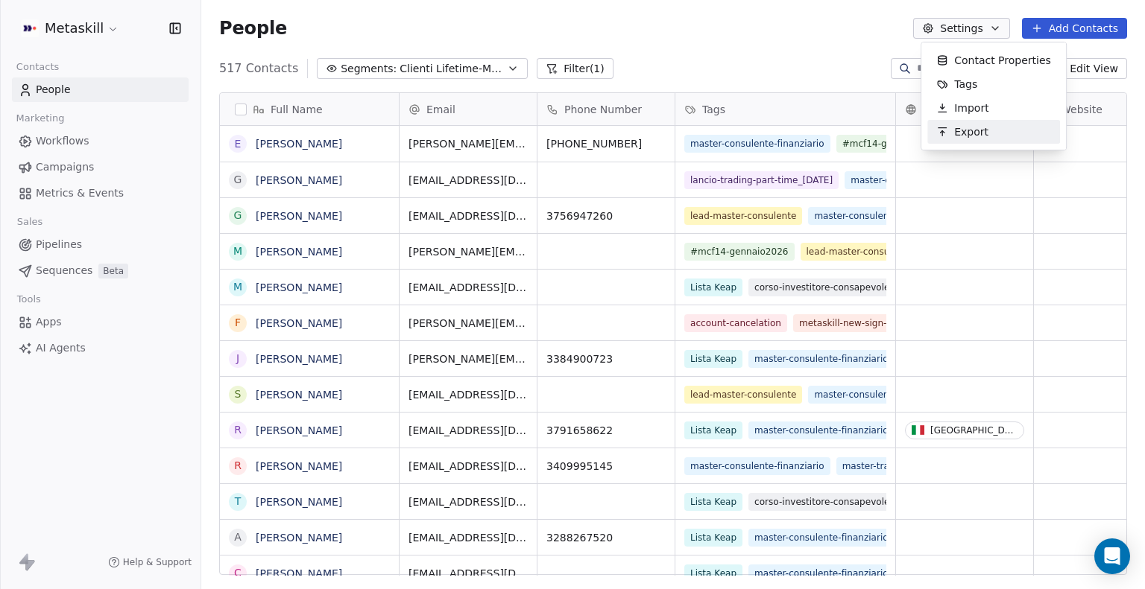
click at [977, 135] on span "Export" at bounding box center [971, 132] width 34 height 16
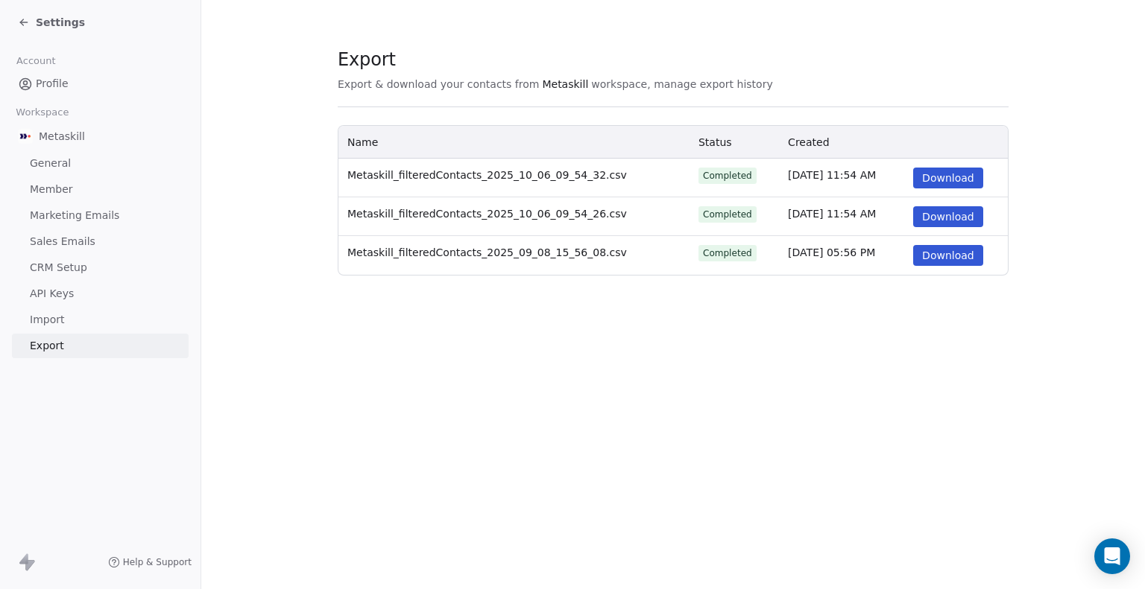
click at [928, 221] on button "Download" at bounding box center [948, 216] width 70 height 21
click at [931, 179] on button "Download" at bounding box center [948, 178] width 70 height 21
click at [19, 28] on div "Settings" at bounding box center [51, 22] width 67 height 15
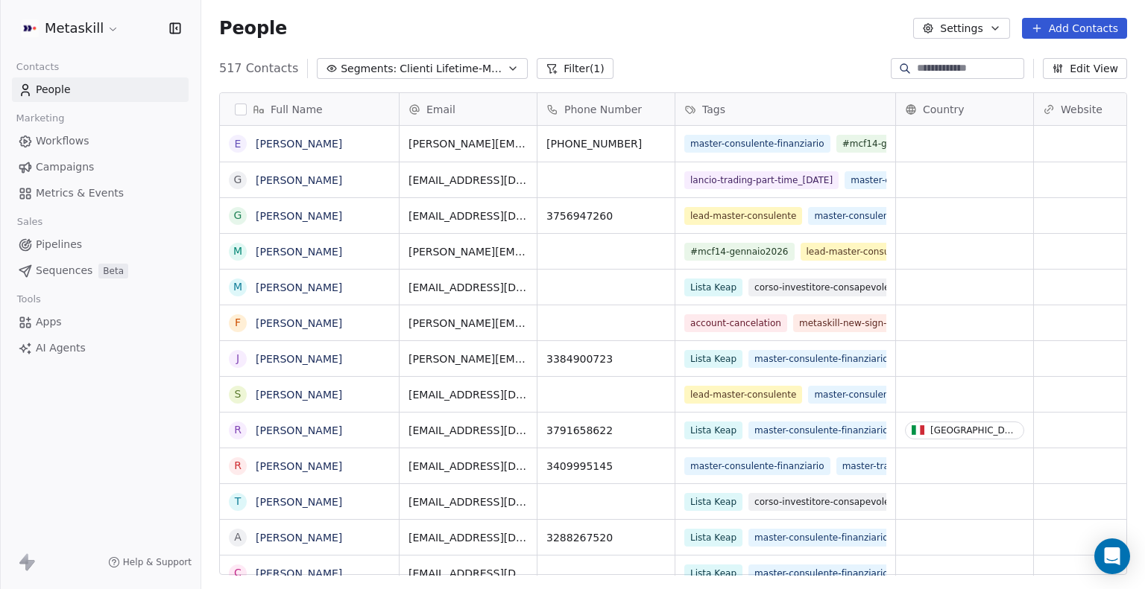
scroll to position [507, 931]
click at [507, 74] on icon "button" at bounding box center [513, 69] width 12 height 12
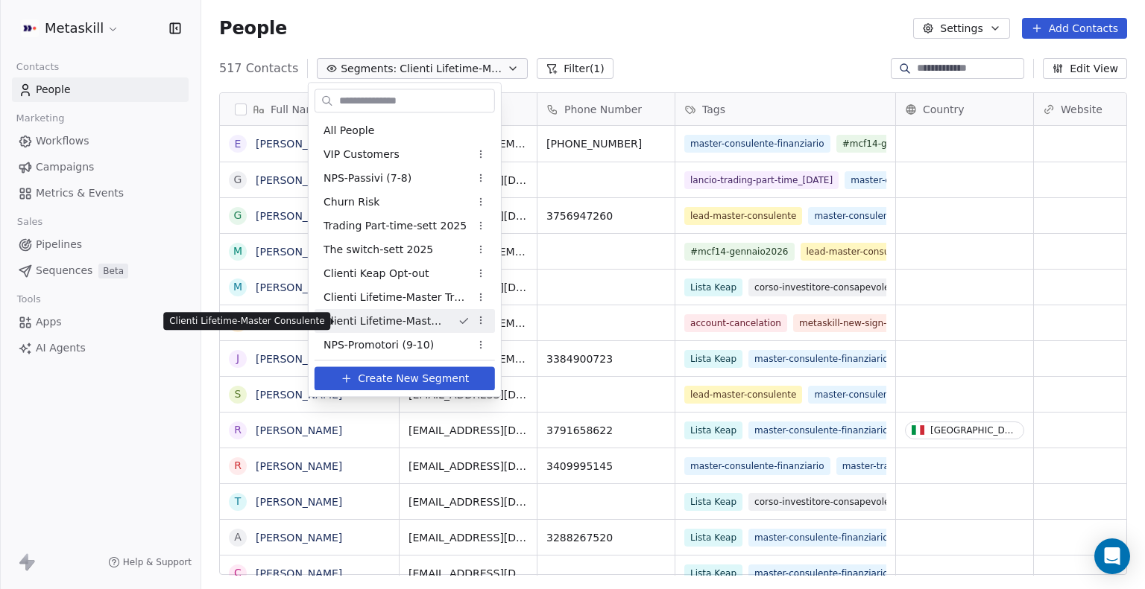
click at [435, 324] on span "Clienti Lifetime-Master Consulente" at bounding box center [384, 322] width 122 height 16
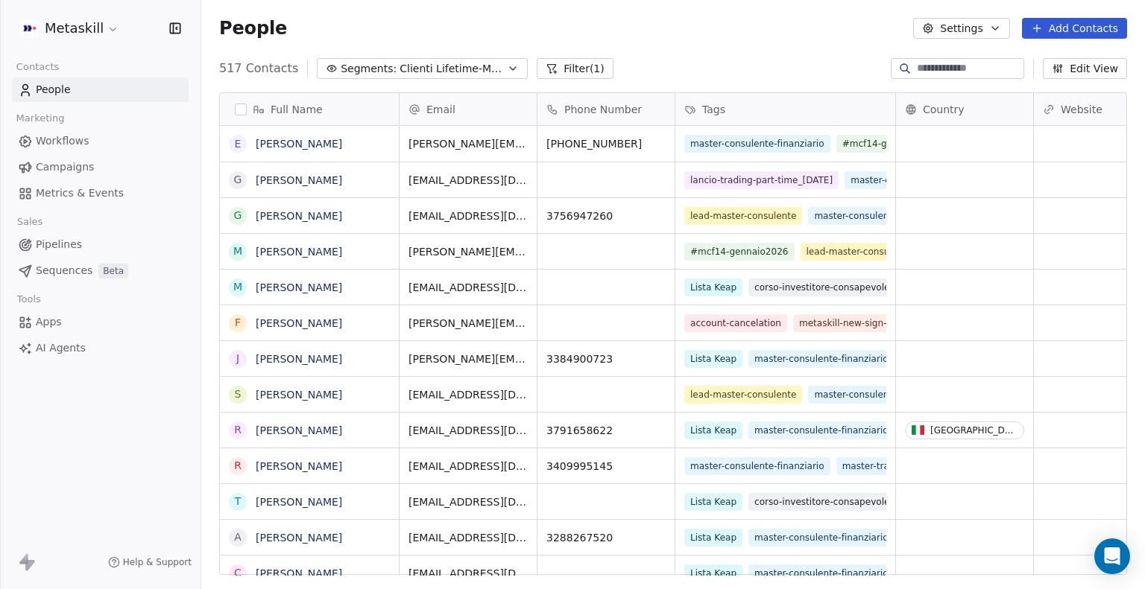
click at [946, 38] on button "Settings" at bounding box center [961, 28] width 96 height 21
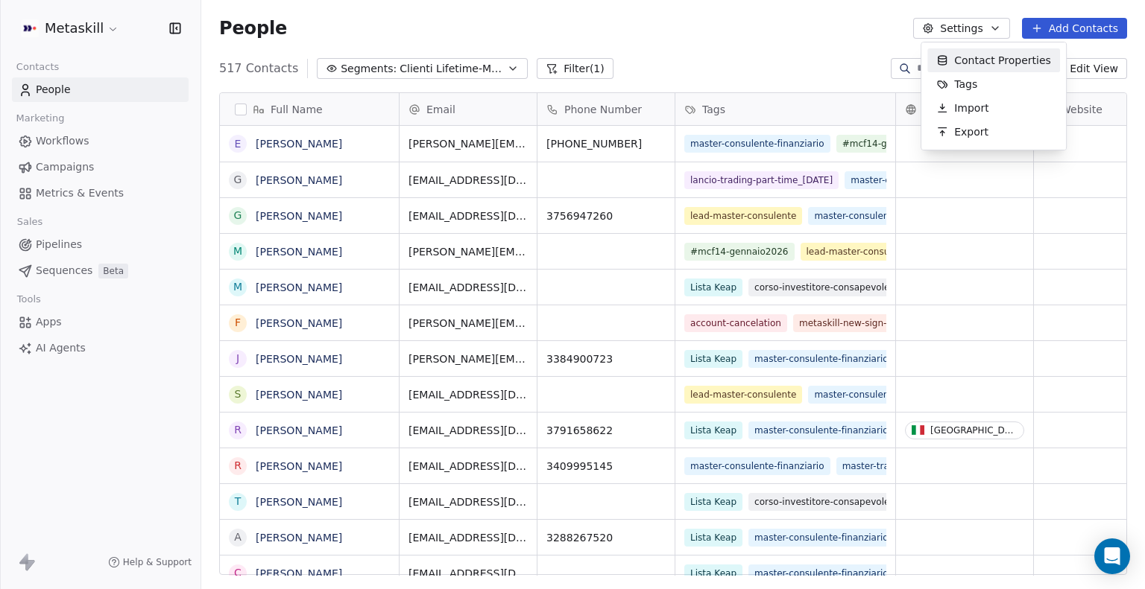
click at [241, 110] on html "Metaskill Contacts People Marketing Workflows Campaigns Metrics & Events Sales …" at bounding box center [572, 294] width 1145 height 589
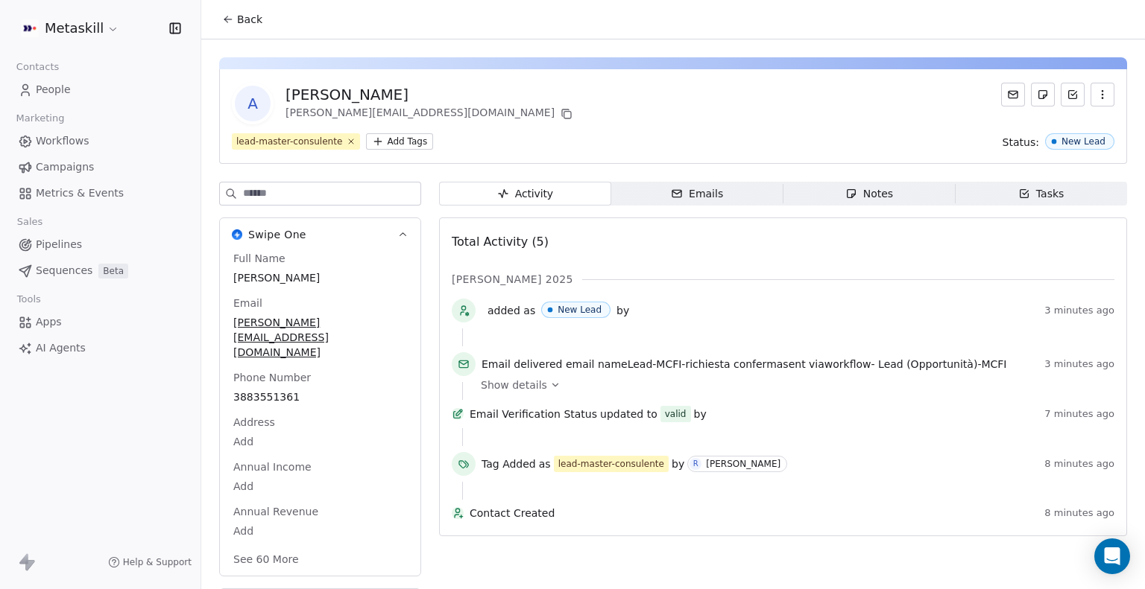
click at [326, 89] on div "[PERSON_NAME]" at bounding box center [430, 94] width 290 height 21
click at [326, 89] on div "Antonio Dell'aquila" at bounding box center [430, 94] width 290 height 21
copy div "Antonio Dell'aquila"
click at [560, 115] on icon at bounding box center [566, 114] width 12 height 12
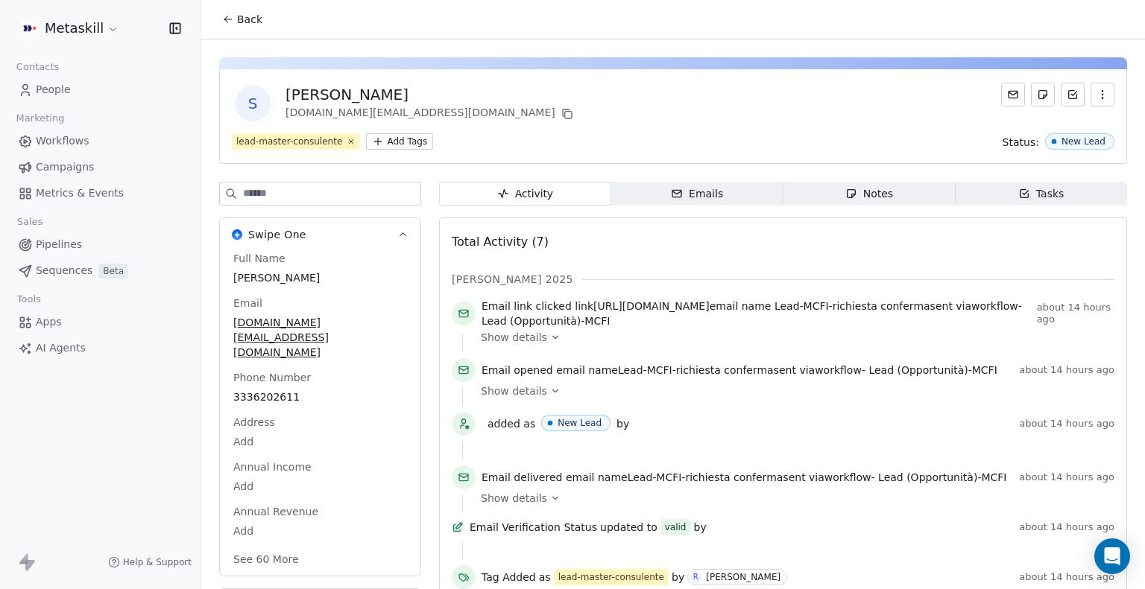
scroll to position [85, 0]
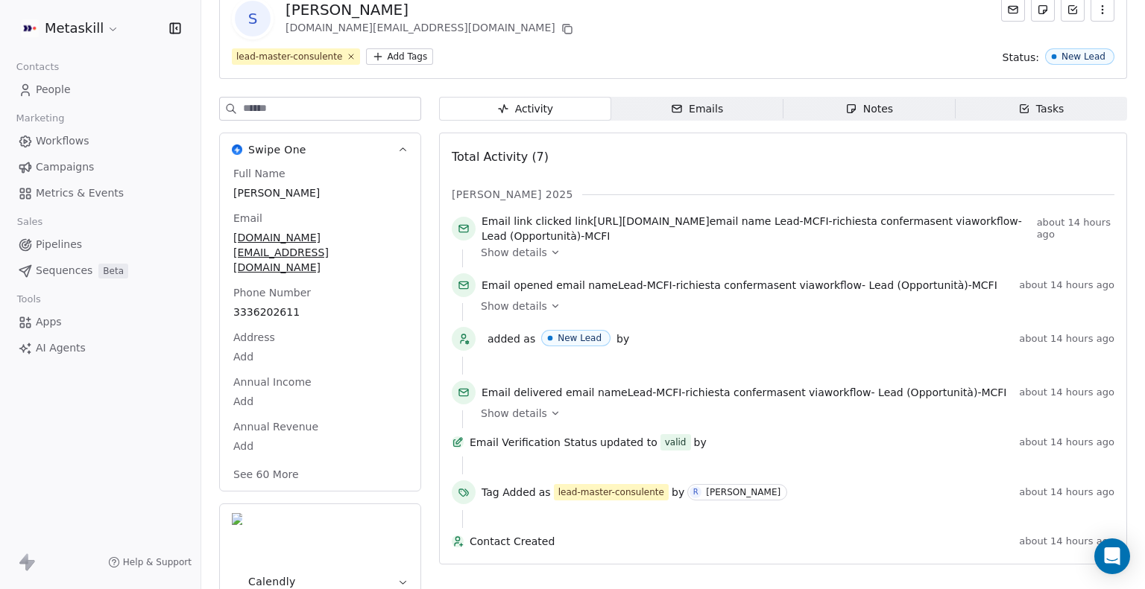
click at [320, 105] on input at bounding box center [331, 109] width 177 height 22
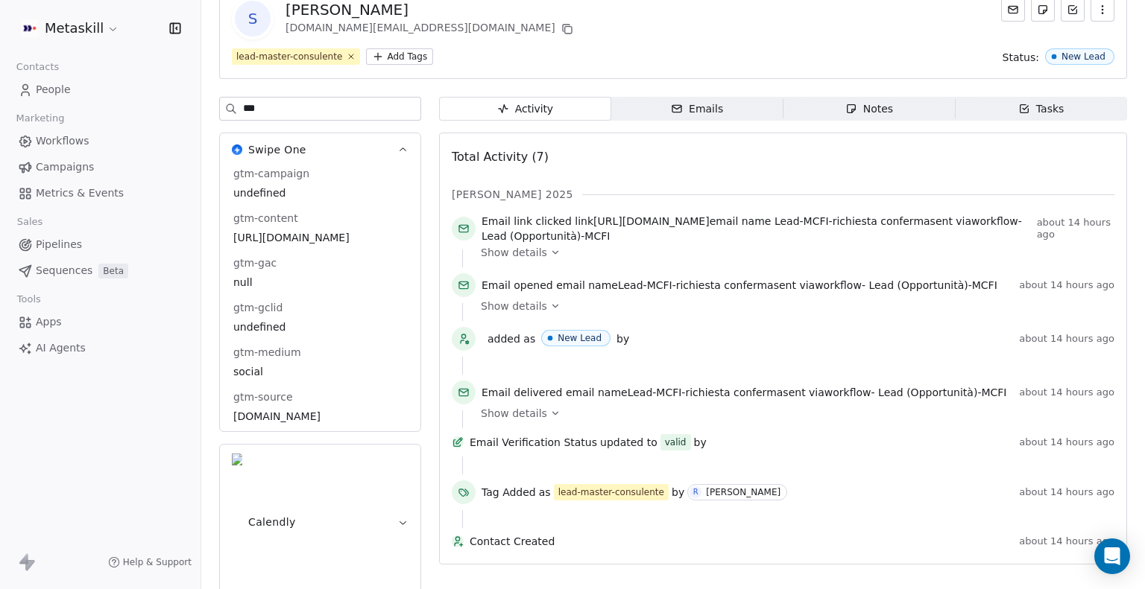
type input "***"
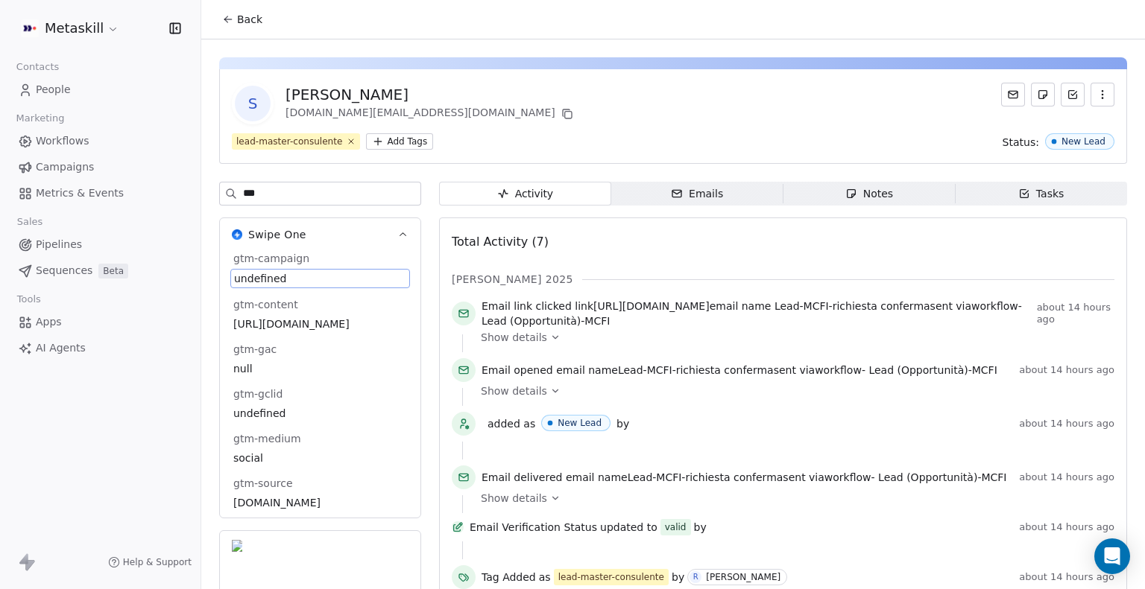
click at [264, 189] on div "*** Swipe One gtm-campaign undefined gtm-content https://www.metaskill.com/cors…" at bounding box center [320, 439] width 202 height 514
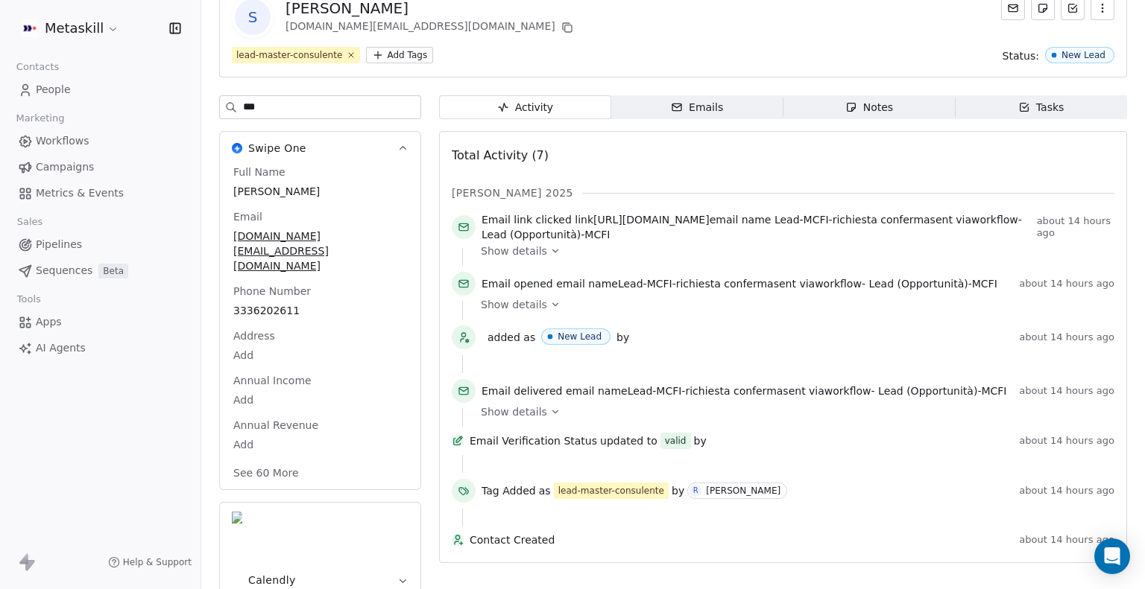
scroll to position [87, 0]
